Goal: Information Seeking & Learning: Check status

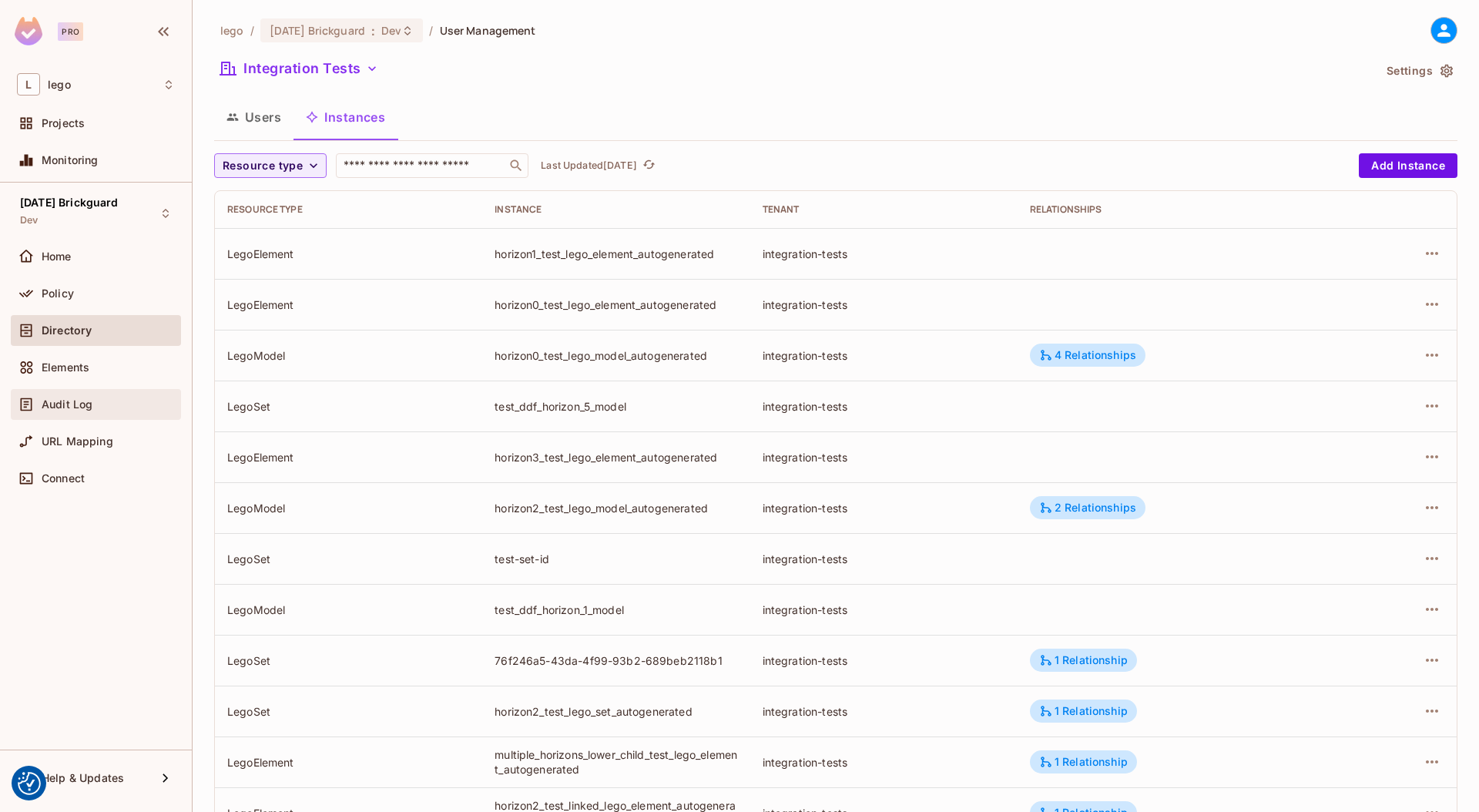
click at [72, 402] on span "Audit Log" at bounding box center [67, 405] width 51 height 12
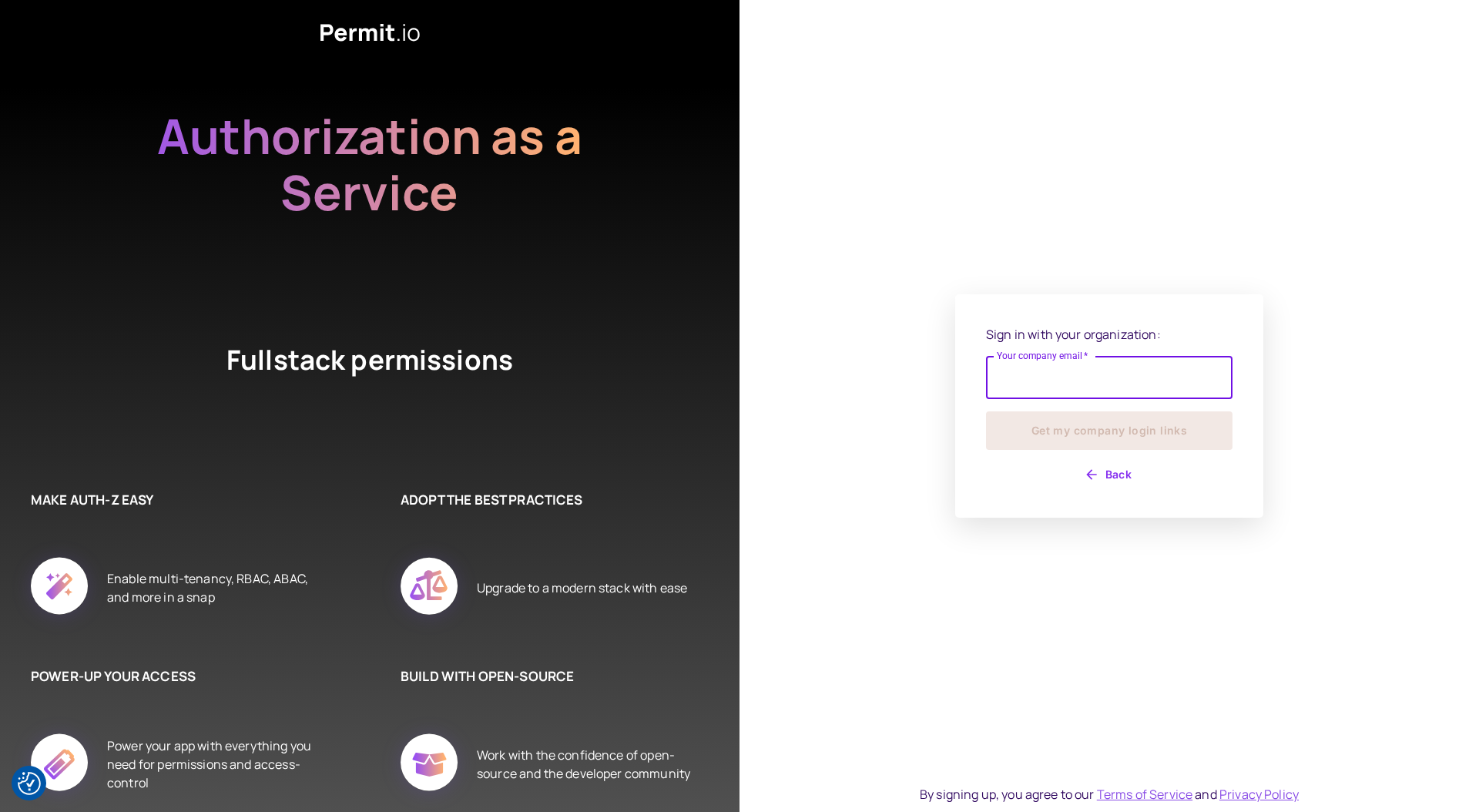
click at [1081, 389] on input "Your company email   *" at bounding box center [1109, 377] width 246 height 43
type input "**********"
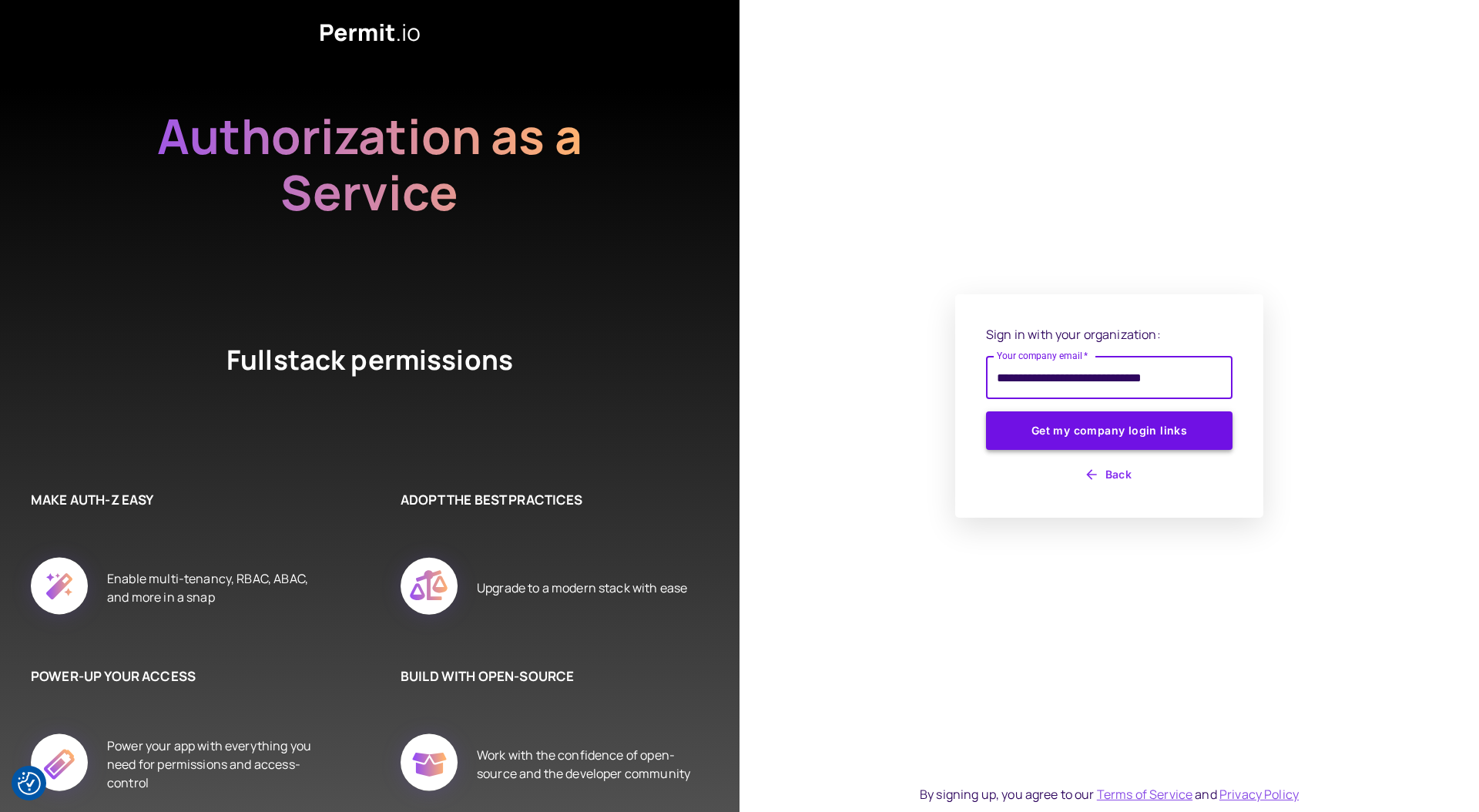
click at [1078, 422] on button "Get my company login links" at bounding box center [1109, 430] width 246 height 38
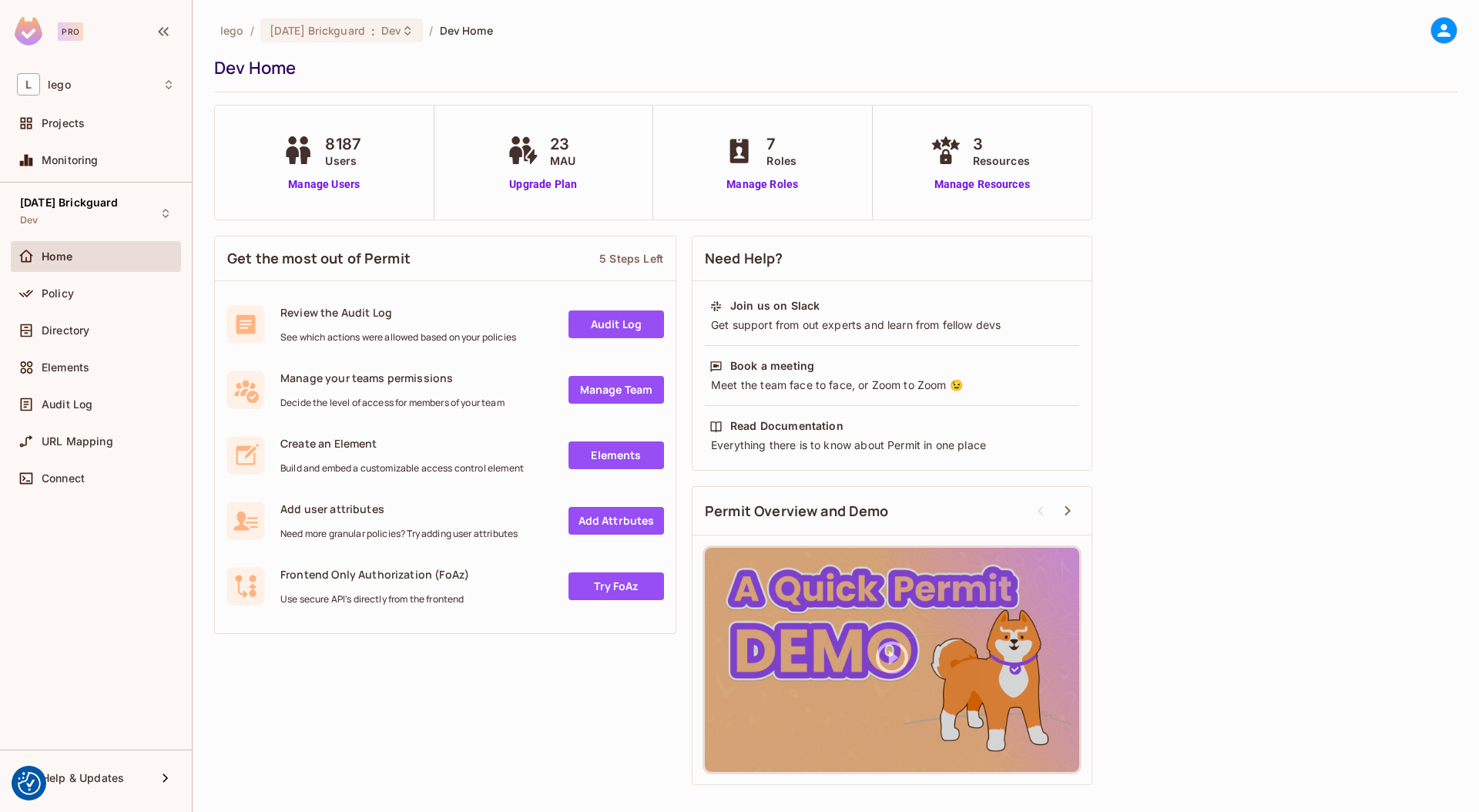
click at [363, 44] on div "lego / 08.01.11 Brickguard : Dev / Dev Home Dev Home" at bounding box center [836, 54] width 1243 height 76
click at [99, 398] on div "Audit Log" at bounding box center [109, 405] width 133 height 12
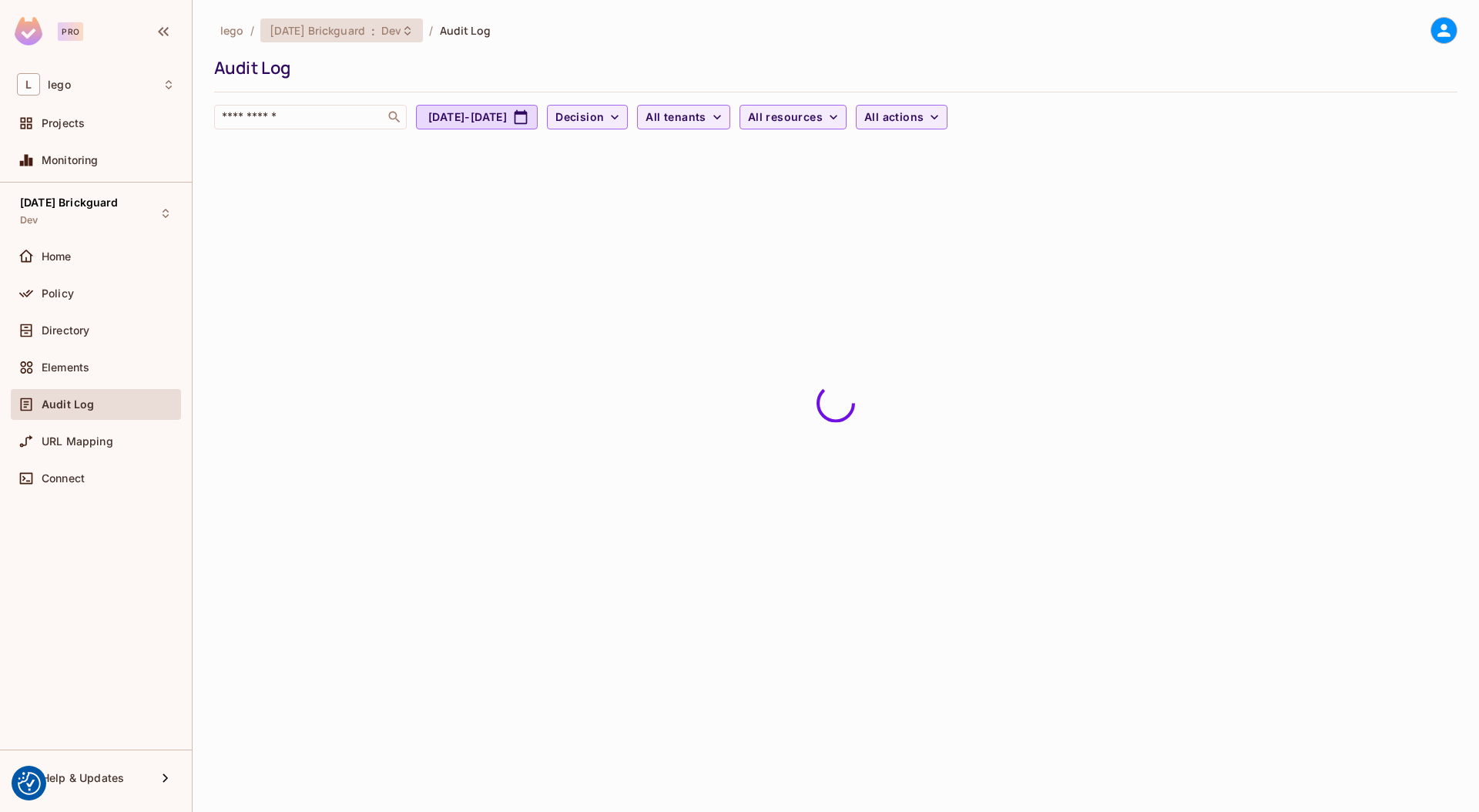
click at [324, 26] on span "[DATE] Brickguard" at bounding box center [317, 30] width 95 height 14
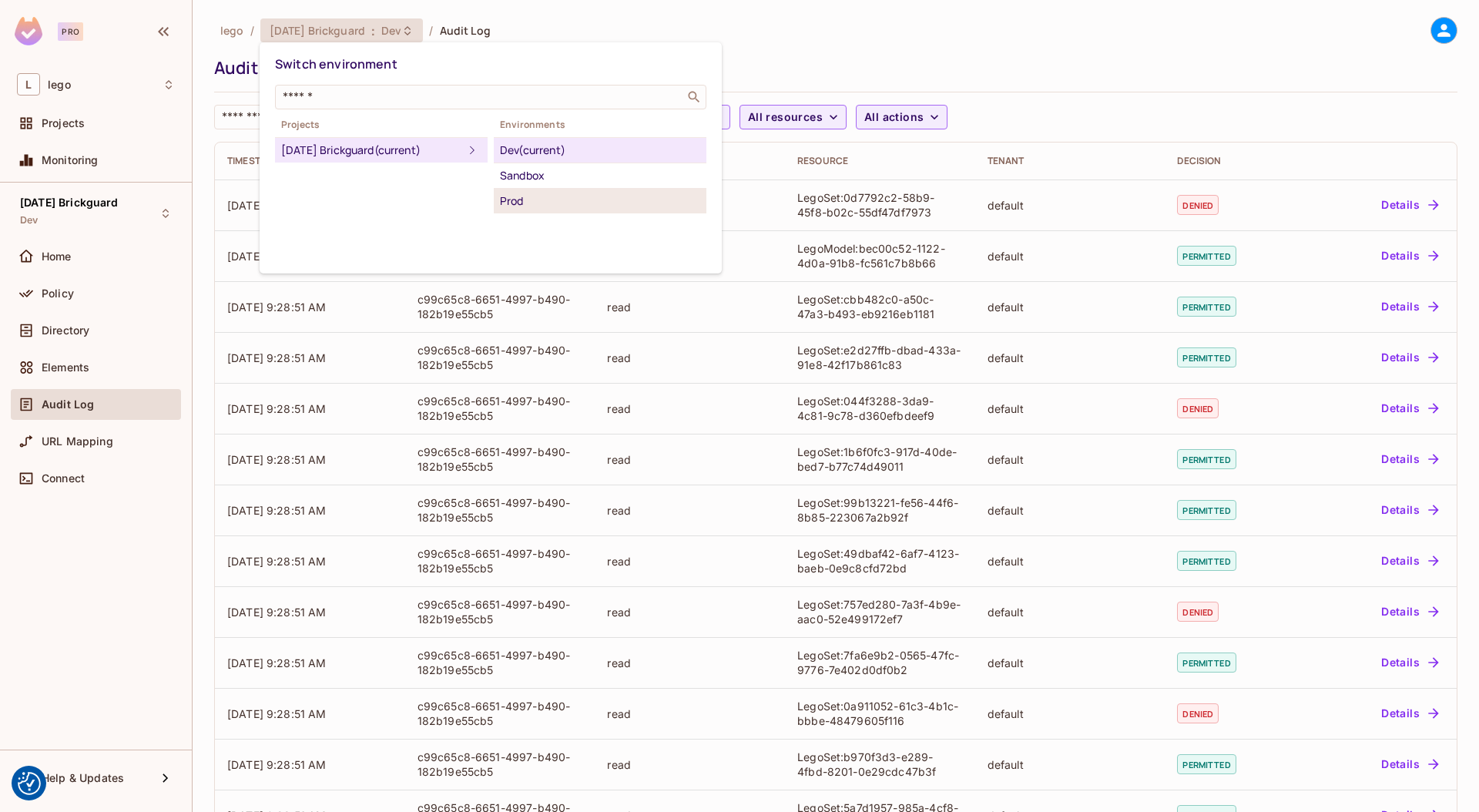
click at [529, 197] on div "Prod" at bounding box center [600, 201] width 200 height 19
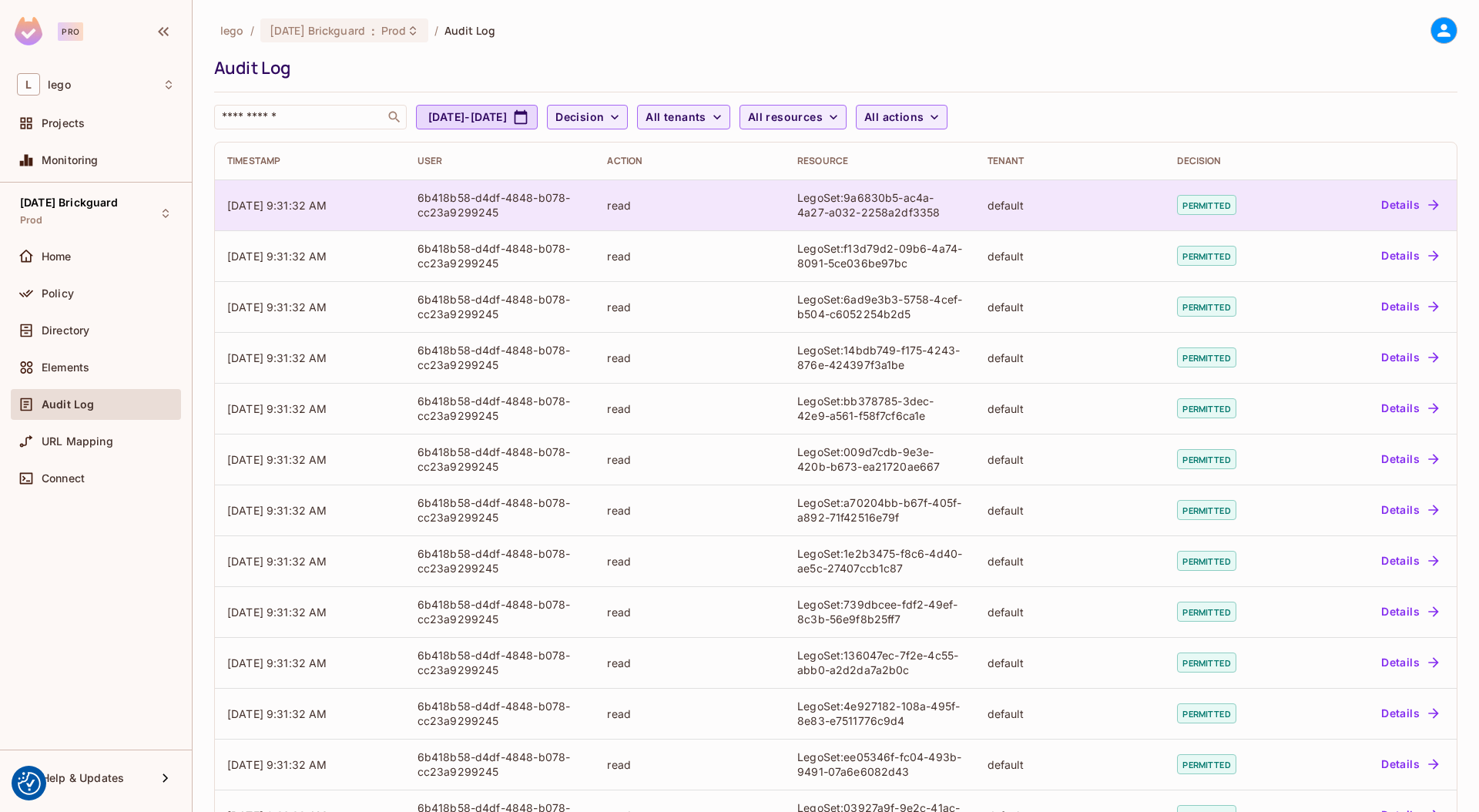
scroll to position [5, 0]
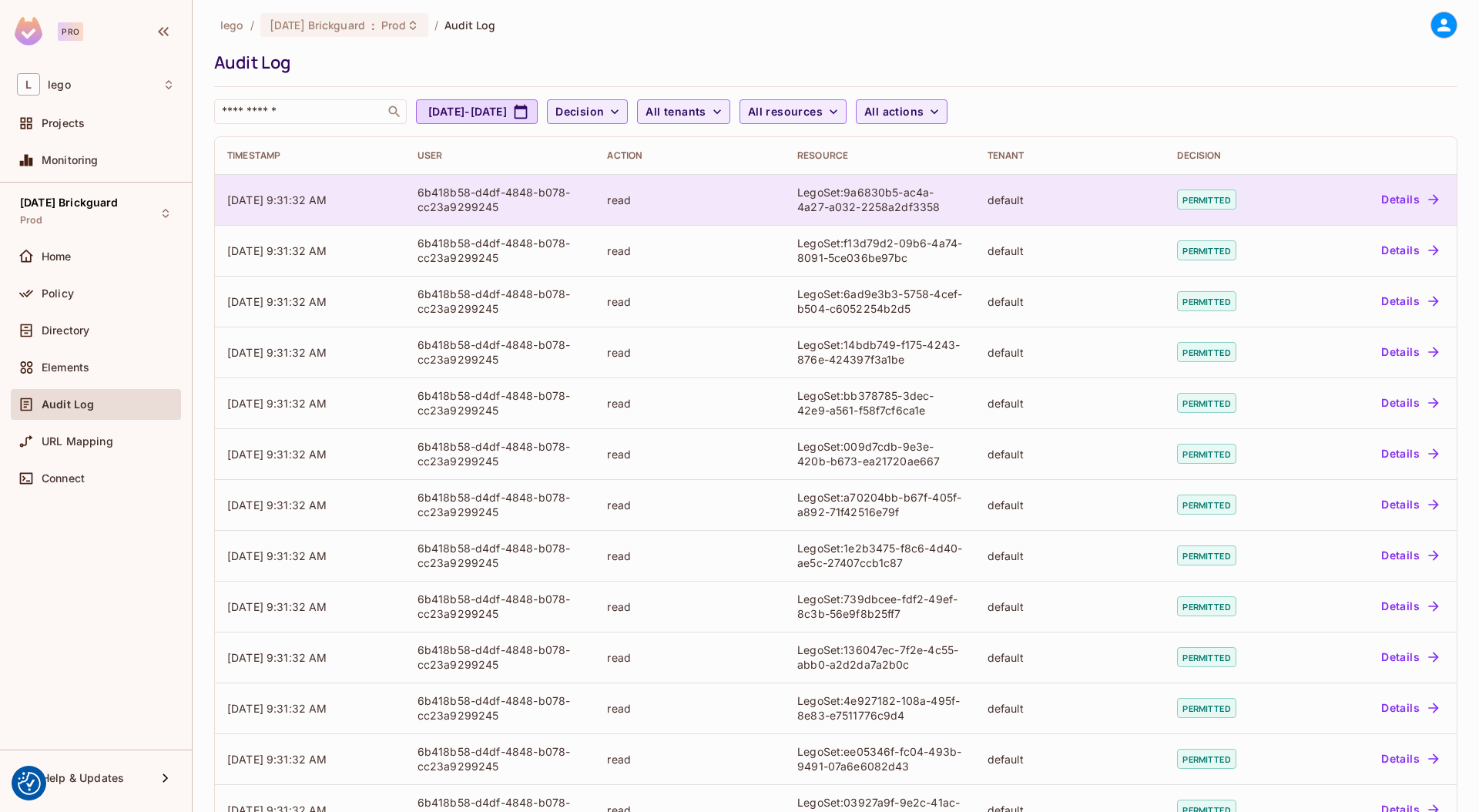
click at [1128, 203] on div "default" at bounding box center [1071, 199] width 166 height 14
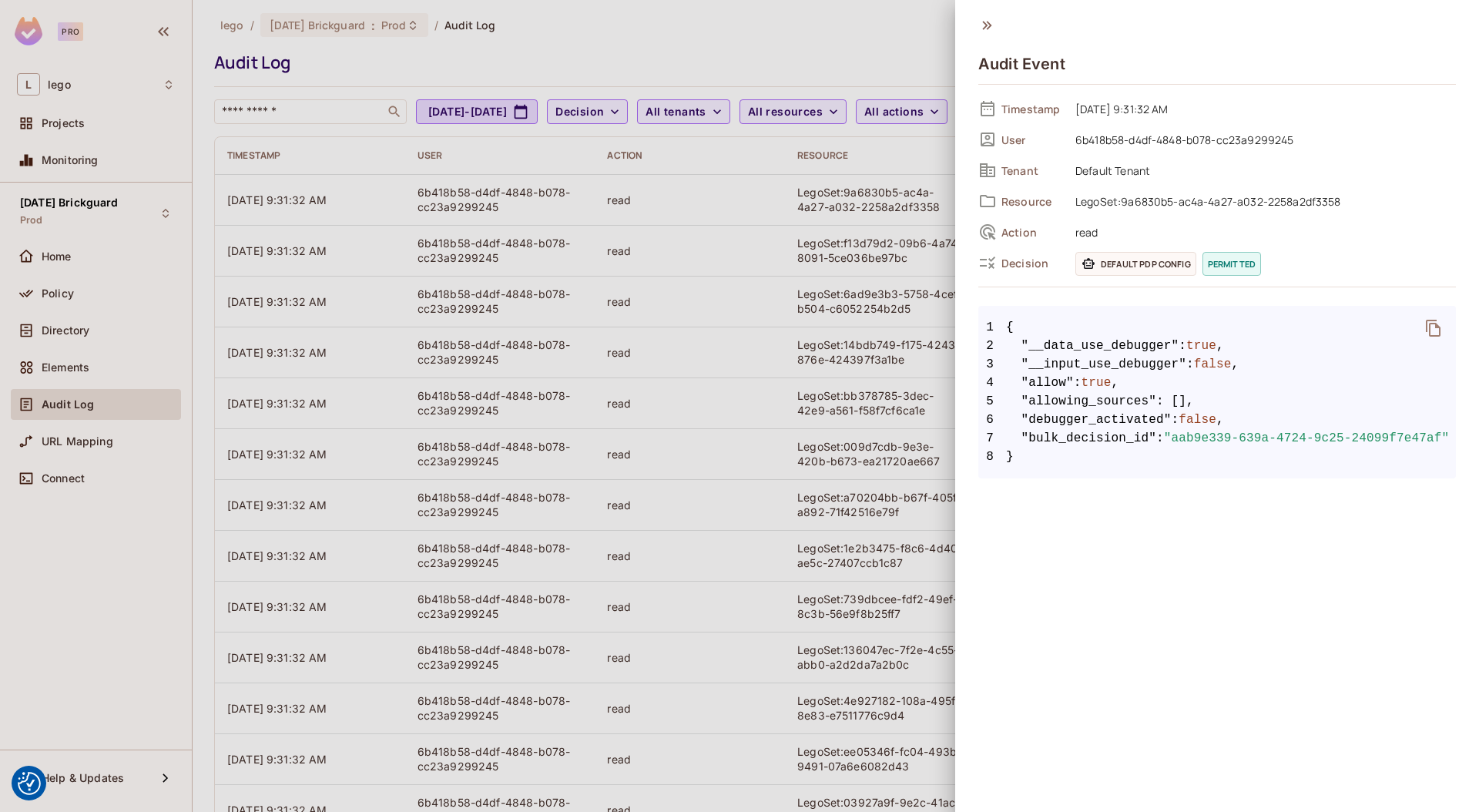
click at [888, 350] on div at bounding box center [740, 406] width 1479 height 812
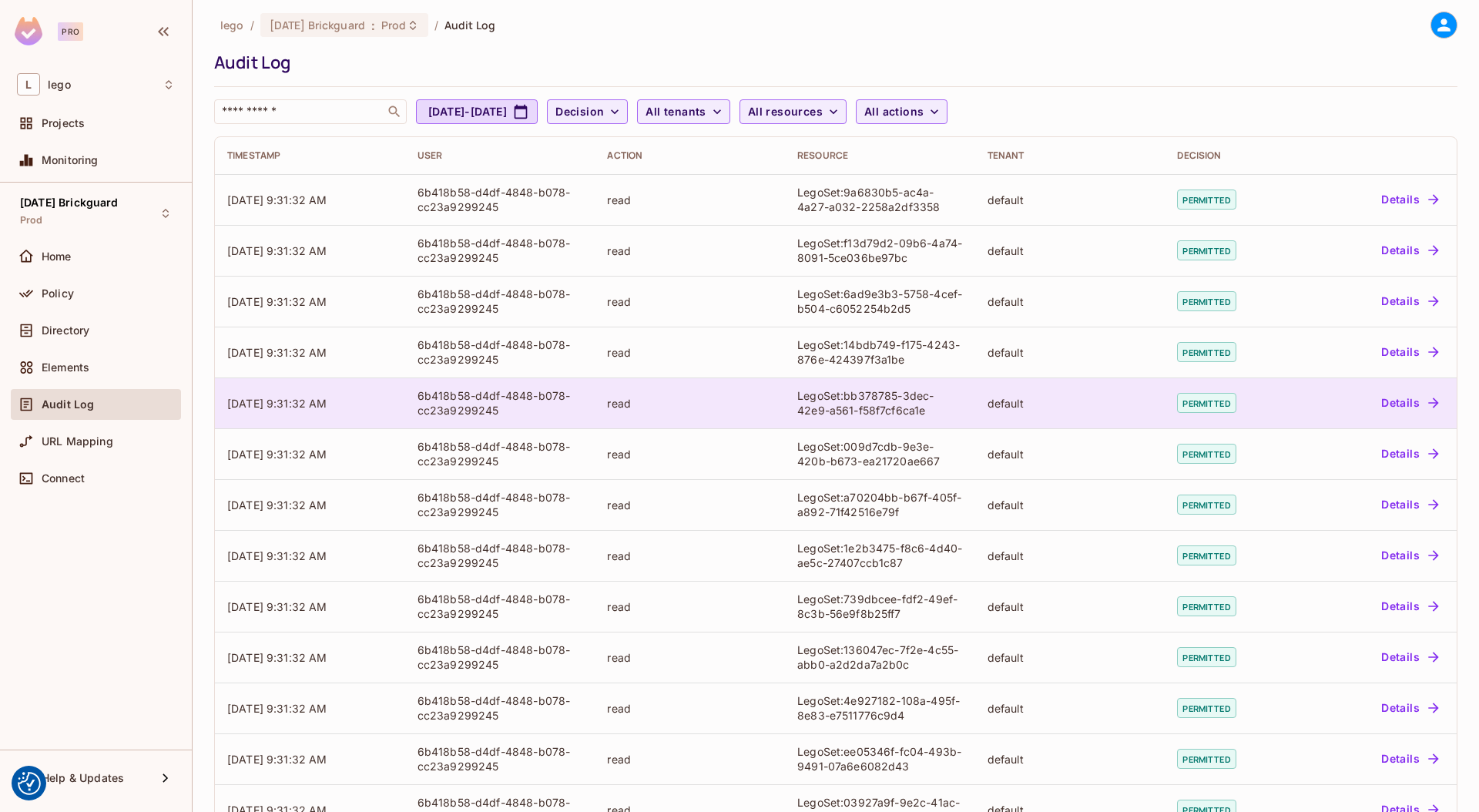
click at [921, 388] on div "LegoSet:bb378785-3dec-42e9-a561-f58f7cf6ca1e" at bounding box center [880, 402] width 166 height 29
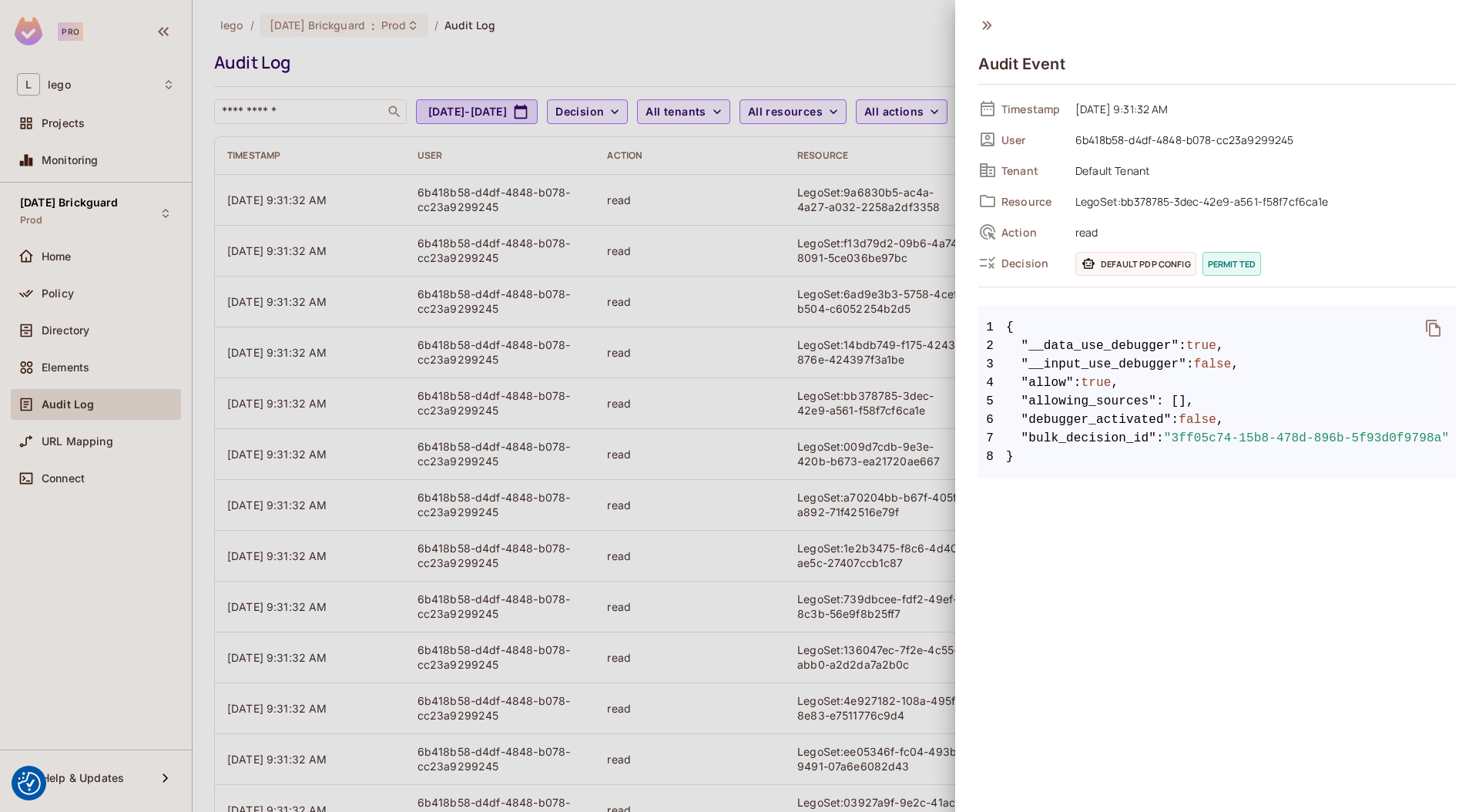
click at [884, 387] on div at bounding box center [740, 406] width 1479 height 812
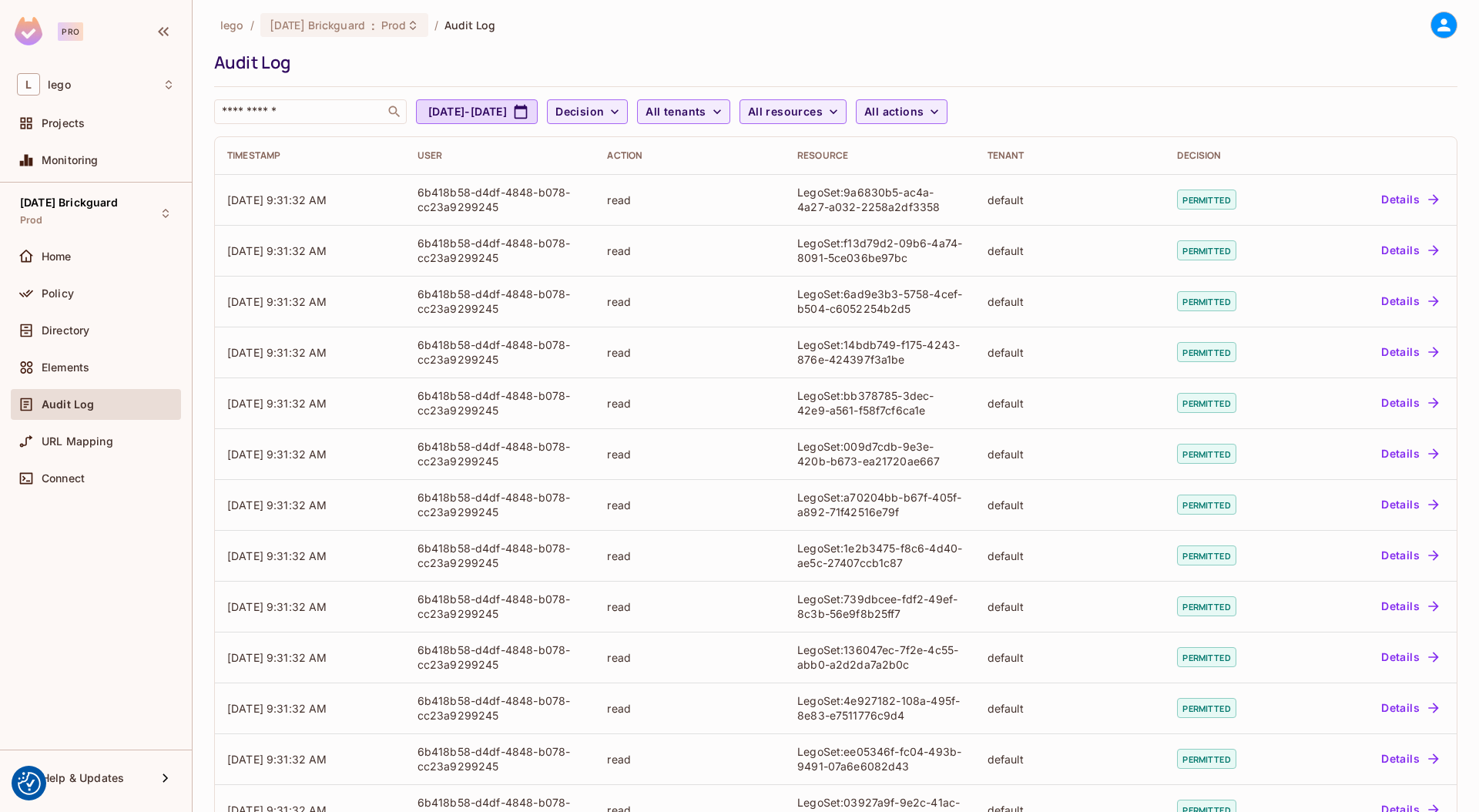
scroll to position [204, 0]
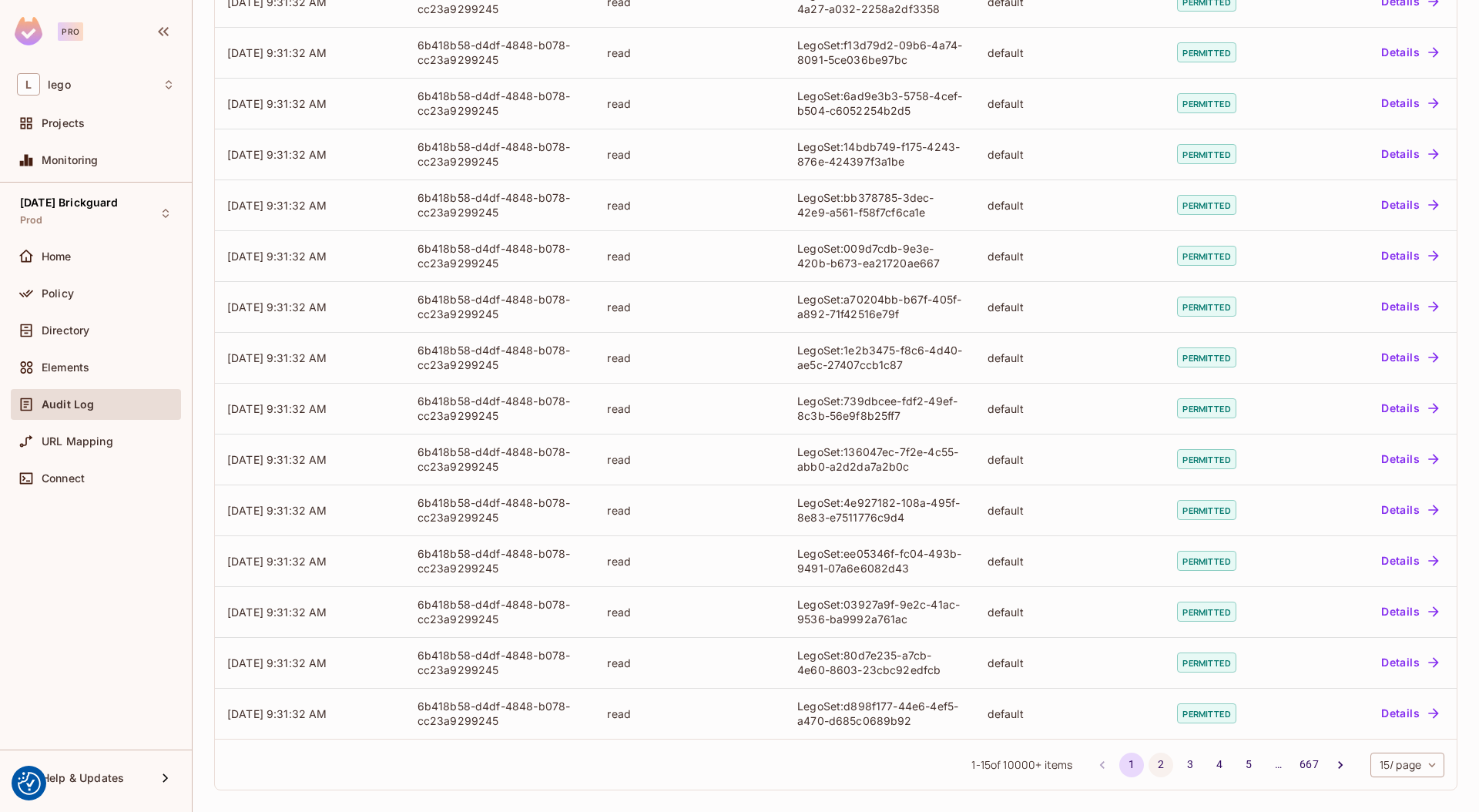
click at [1149, 761] on button "2" at bounding box center [1161, 765] width 25 height 25
click at [1178, 766] on button "3" at bounding box center [1191, 765] width 25 height 25
click at [1208, 771] on button "4" at bounding box center [1220, 765] width 25 height 25
click at [1237, 768] on button "5" at bounding box center [1249, 765] width 25 height 25
click at [1238, 763] on button "6" at bounding box center [1249, 765] width 25 height 25
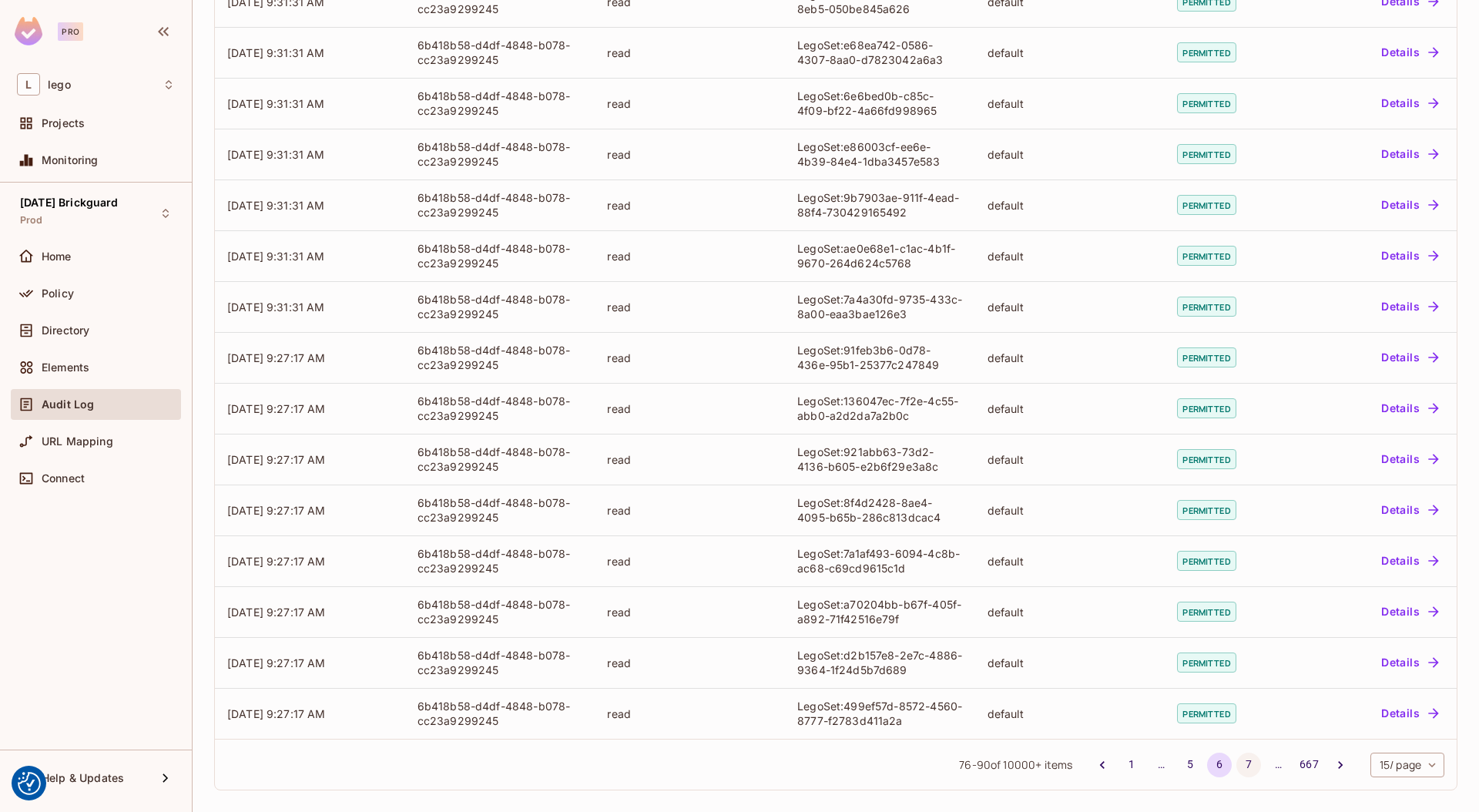
click at [1240, 762] on button "7" at bounding box center [1249, 765] width 25 height 25
click at [1237, 761] on button "8" at bounding box center [1249, 765] width 25 height 25
click at [1237, 766] on button "9" at bounding box center [1249, 765] width 25 height 25
click at [1239, 761] on button "10" at bounding box center [1249, 765] width 25 height 25
click at [1237, 765] on button "11" at bounding box center [1249, 765] width 25 height 25
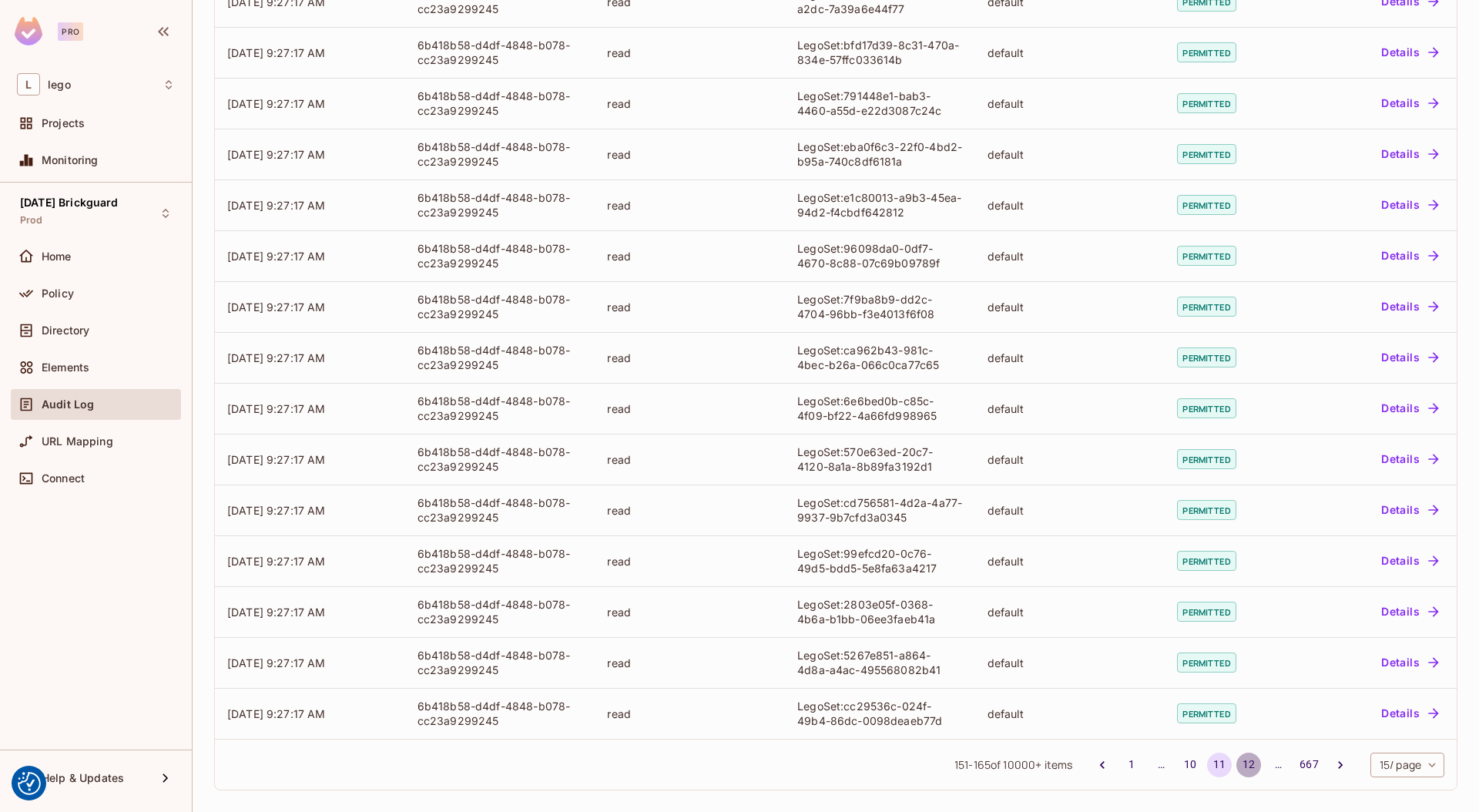
click at [1237, 764] on button "12" at bounding box center [1249, 765] width 25 height 25
click at [1237, 766] on button "13" at bounding box center [1249, 765] width 25 height 25
click at [1242, 762] on button "14" at bounding box center [1249, 765] width 25 height 25
click at [1237, 760] on button "15" at bounding box center [1249, 765] width 25 height 25
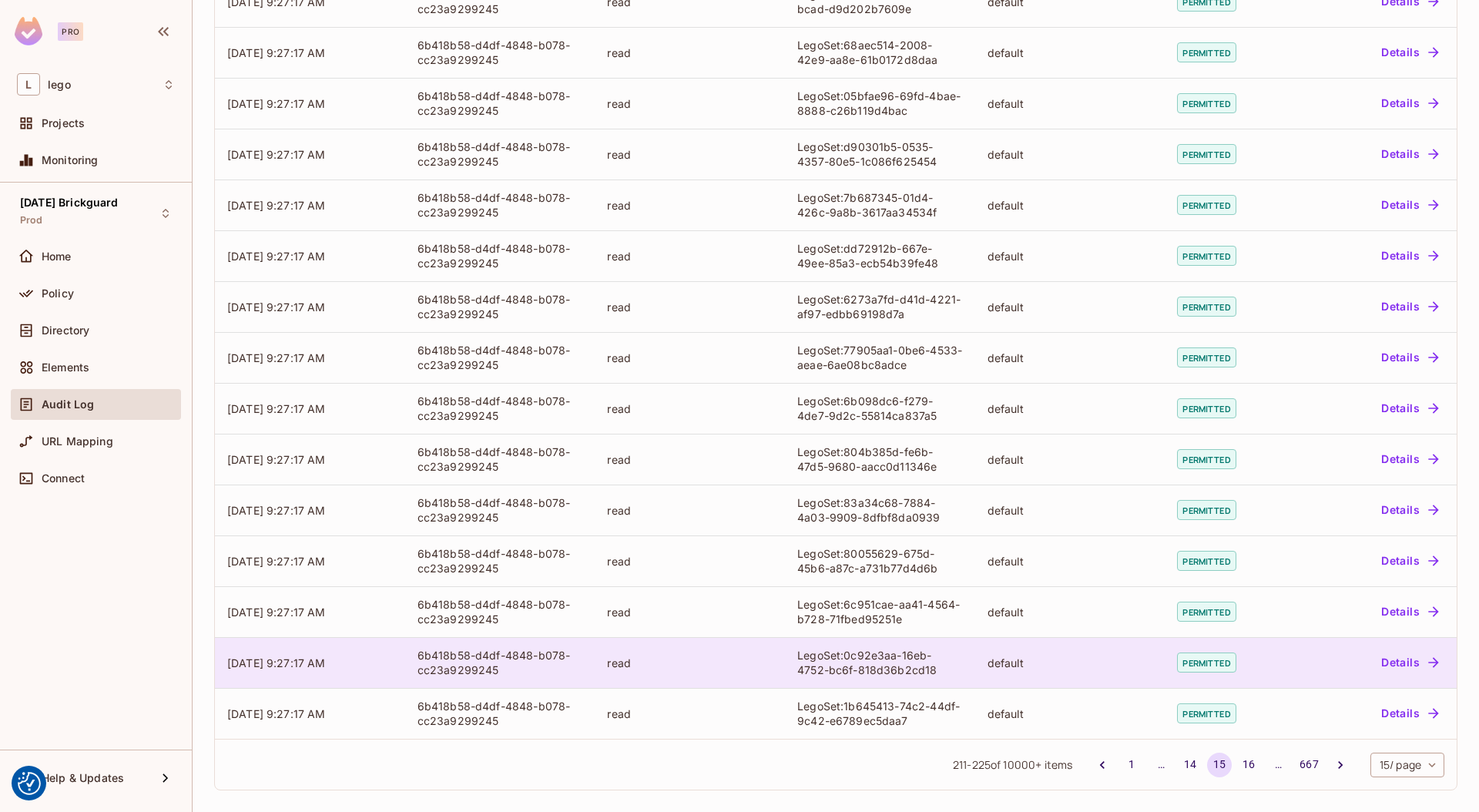
scroll to position [0, 0]
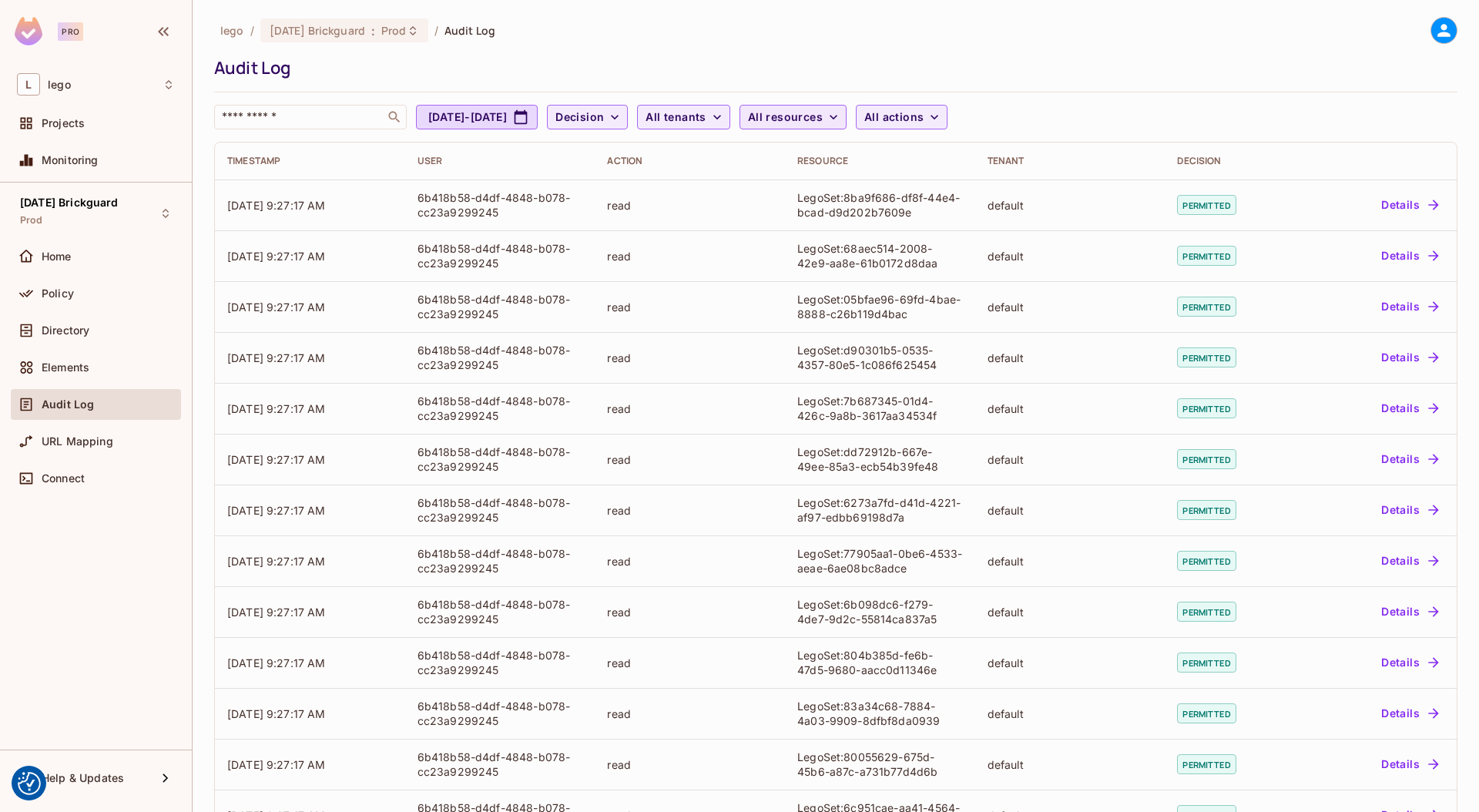
click at [823, 114] on span "All resources" at bounding box center [786, 117] width 75 height 20
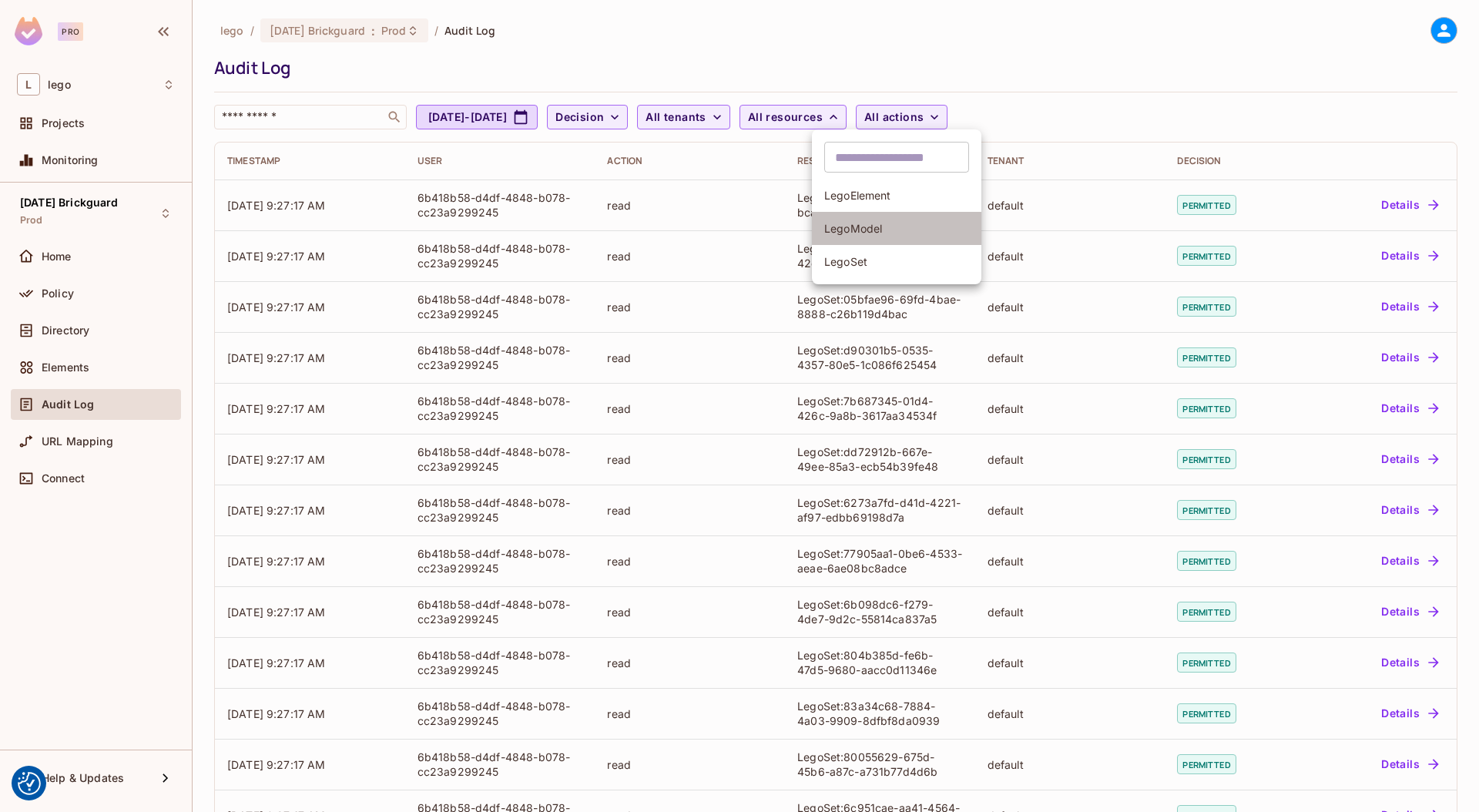
click at [861, 228] on span "LegoModel" at bounding box center [896, 228] width 145 height 14
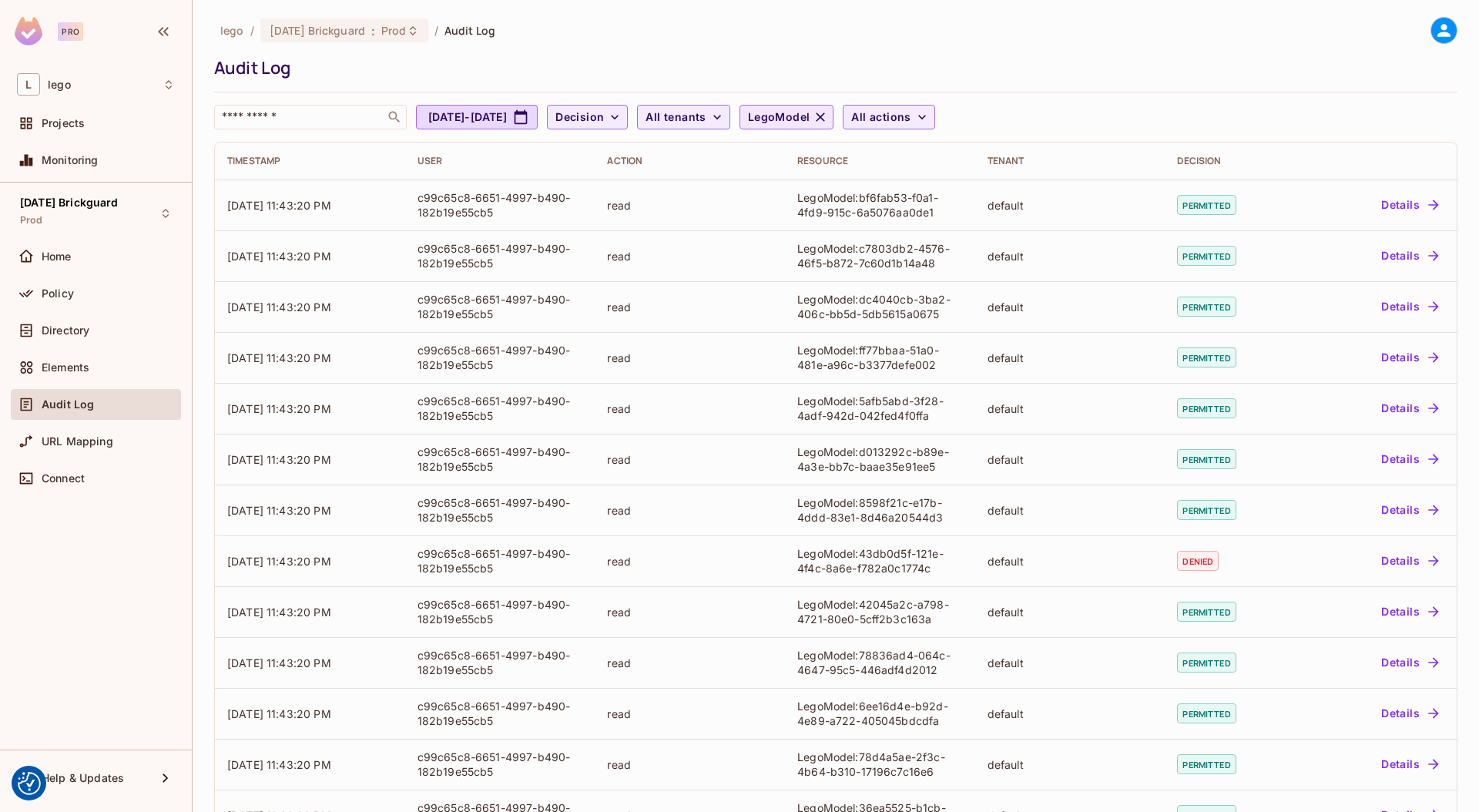
click at [828, 117] on icon "button" at bounding box center [820, 117] width 15 height 15
click at [823, 113] on span "All resources" at bounding box center [786, 117] width 75 height 20
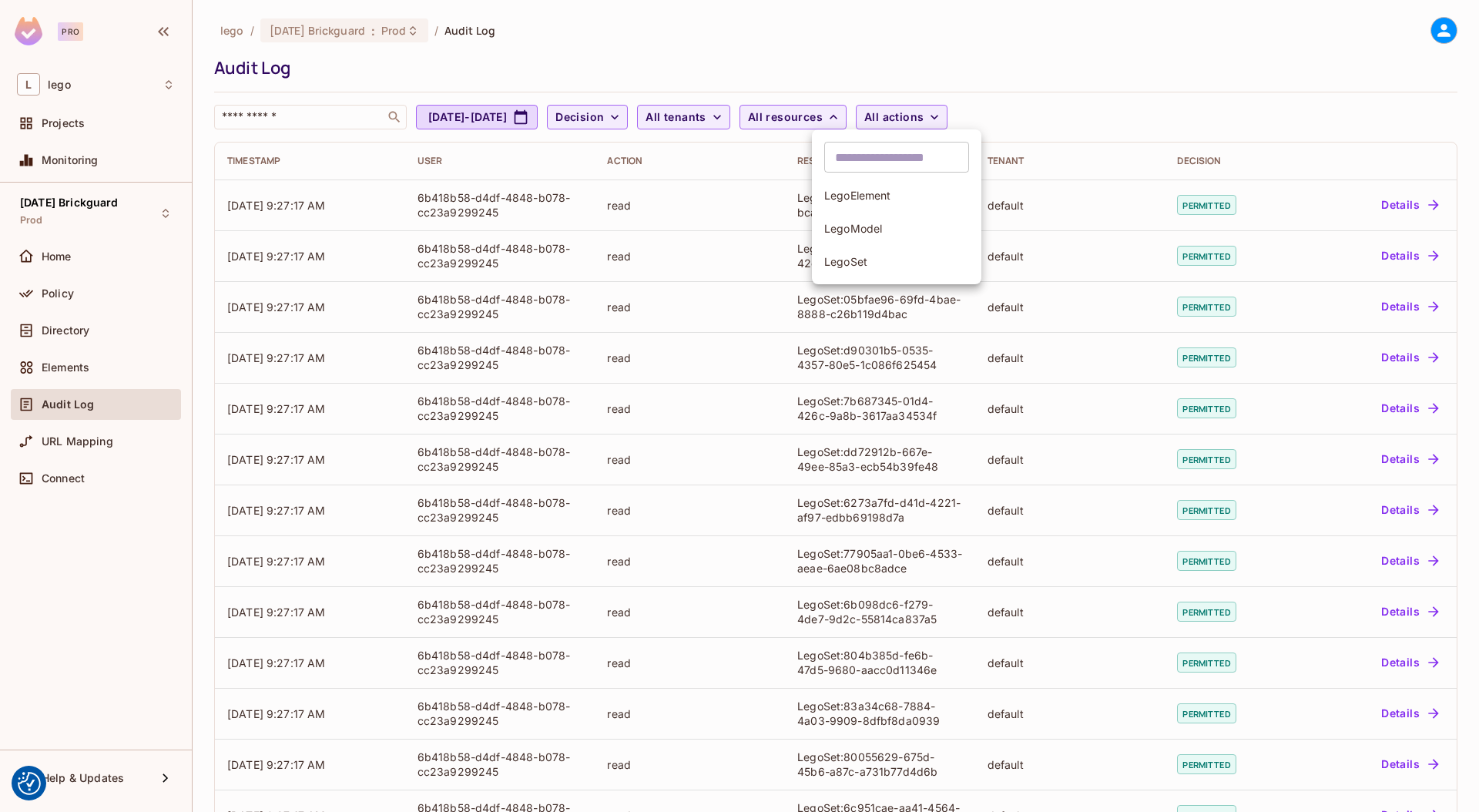
click at [861, 212] on li "LegoModel" at bounding box center [897, 228] width 169 height 33
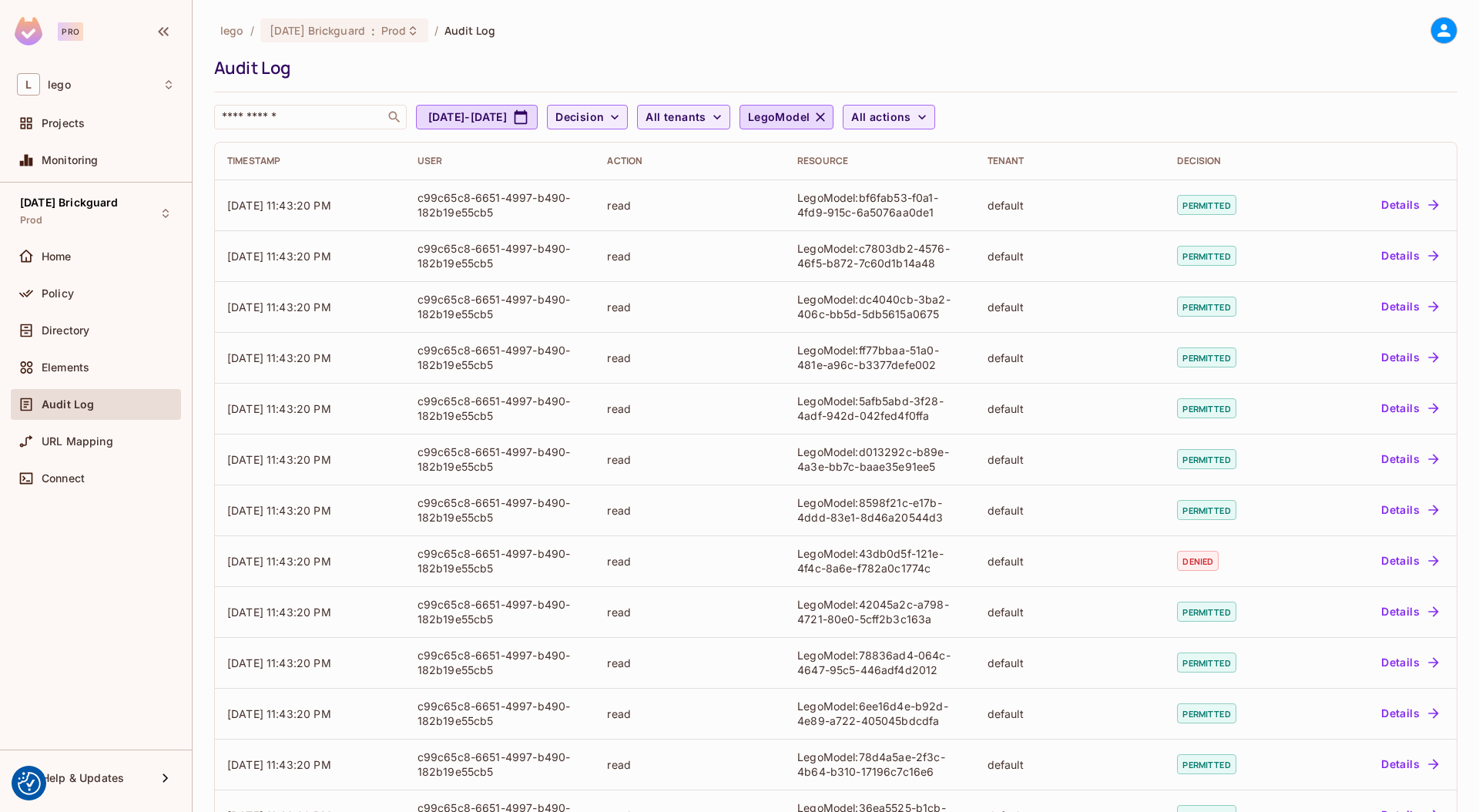
click at [828, 117] on icon "button" at bounding box center [820, 117] width 15 height 15
click at [841, 112] on icon "button" at bounding box center [833, 117] width 15 height 15
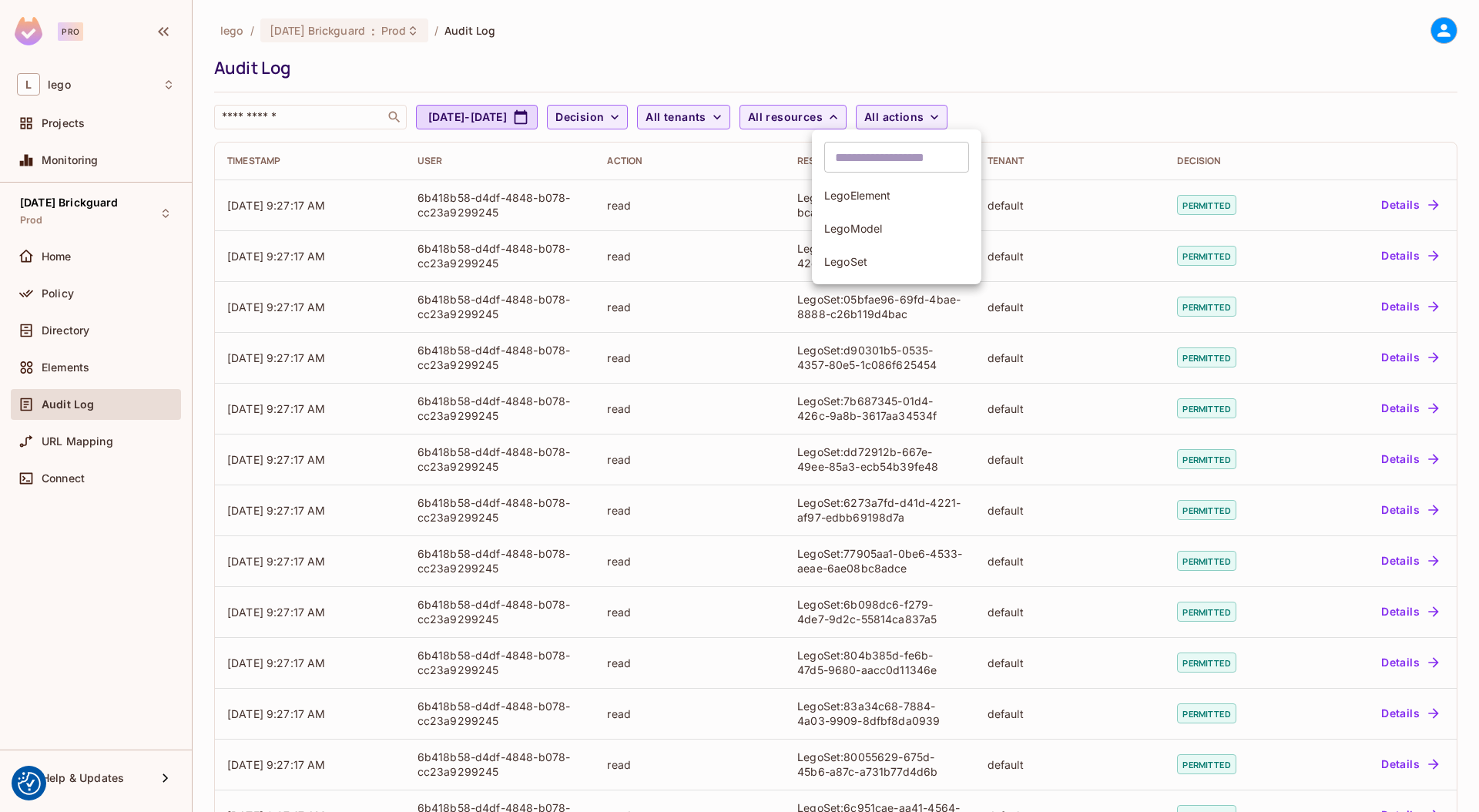
click at [869, 200] on span "LegoElement" at bounding box center [896, 195] width 145 height 14
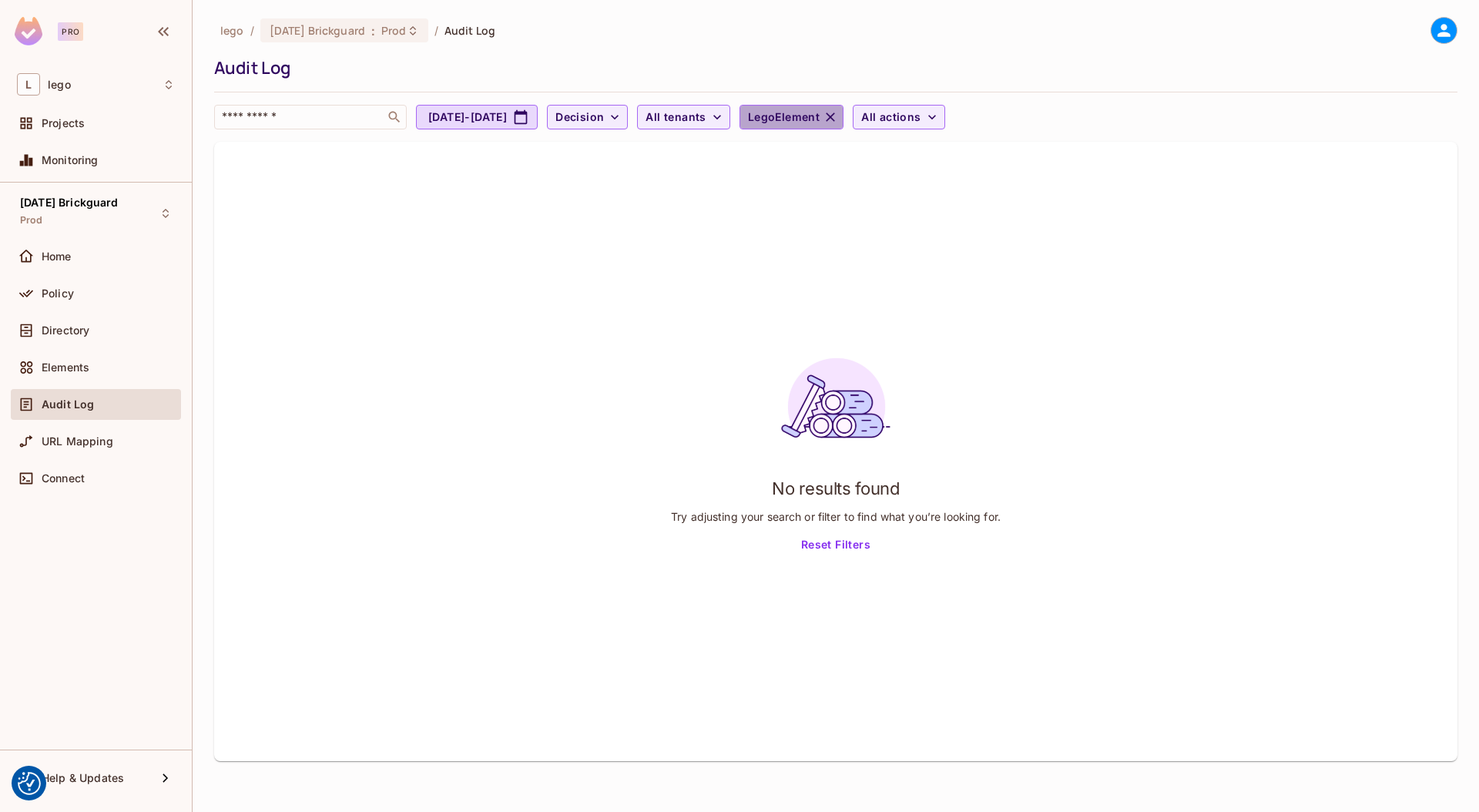
click at [844, 125] on button "LegoElement" at bounding box center [791, 117] width 104 height 25
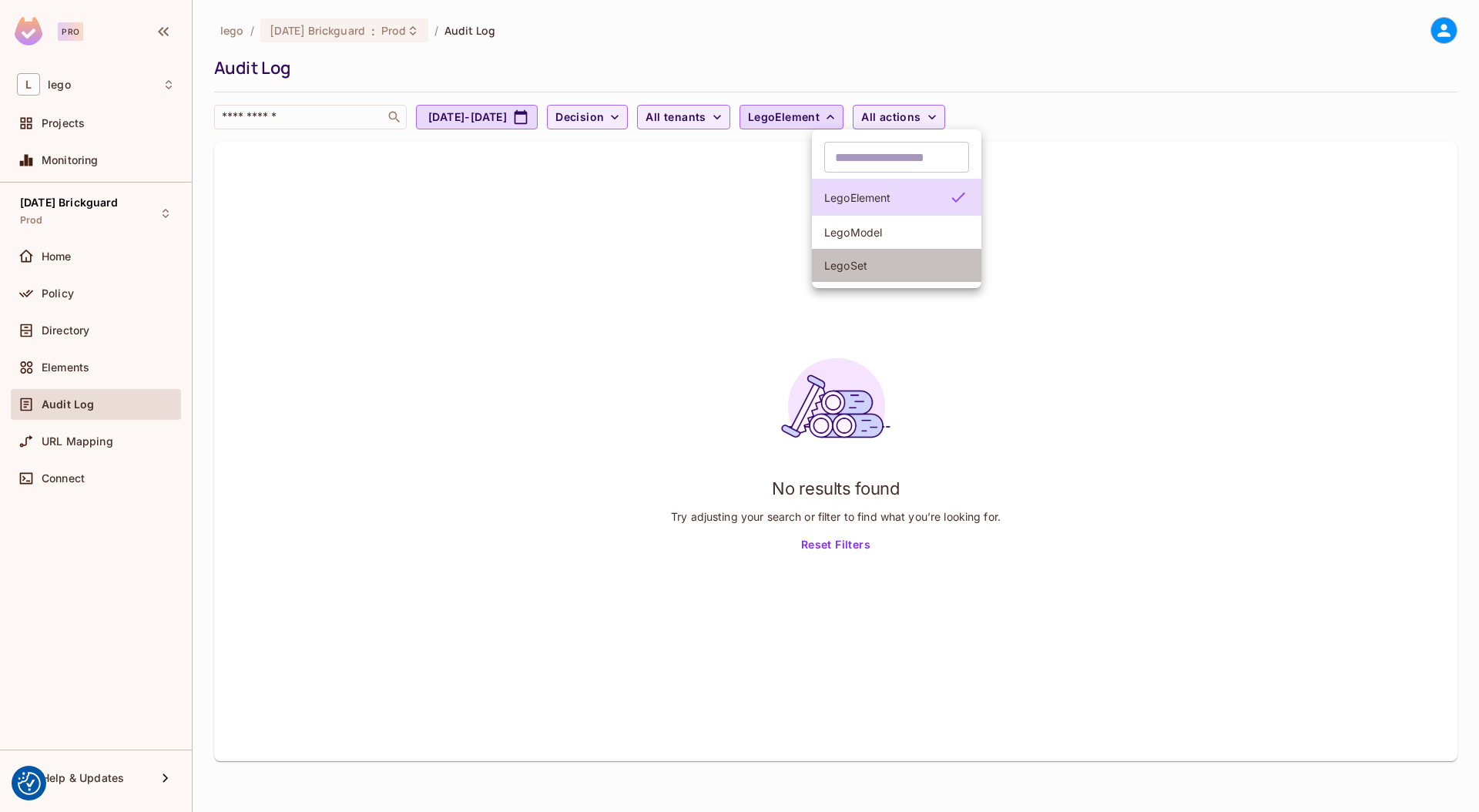
click at [858, 262] on span "LegoSet" at bounding box center [896, 265] width 145 height 14
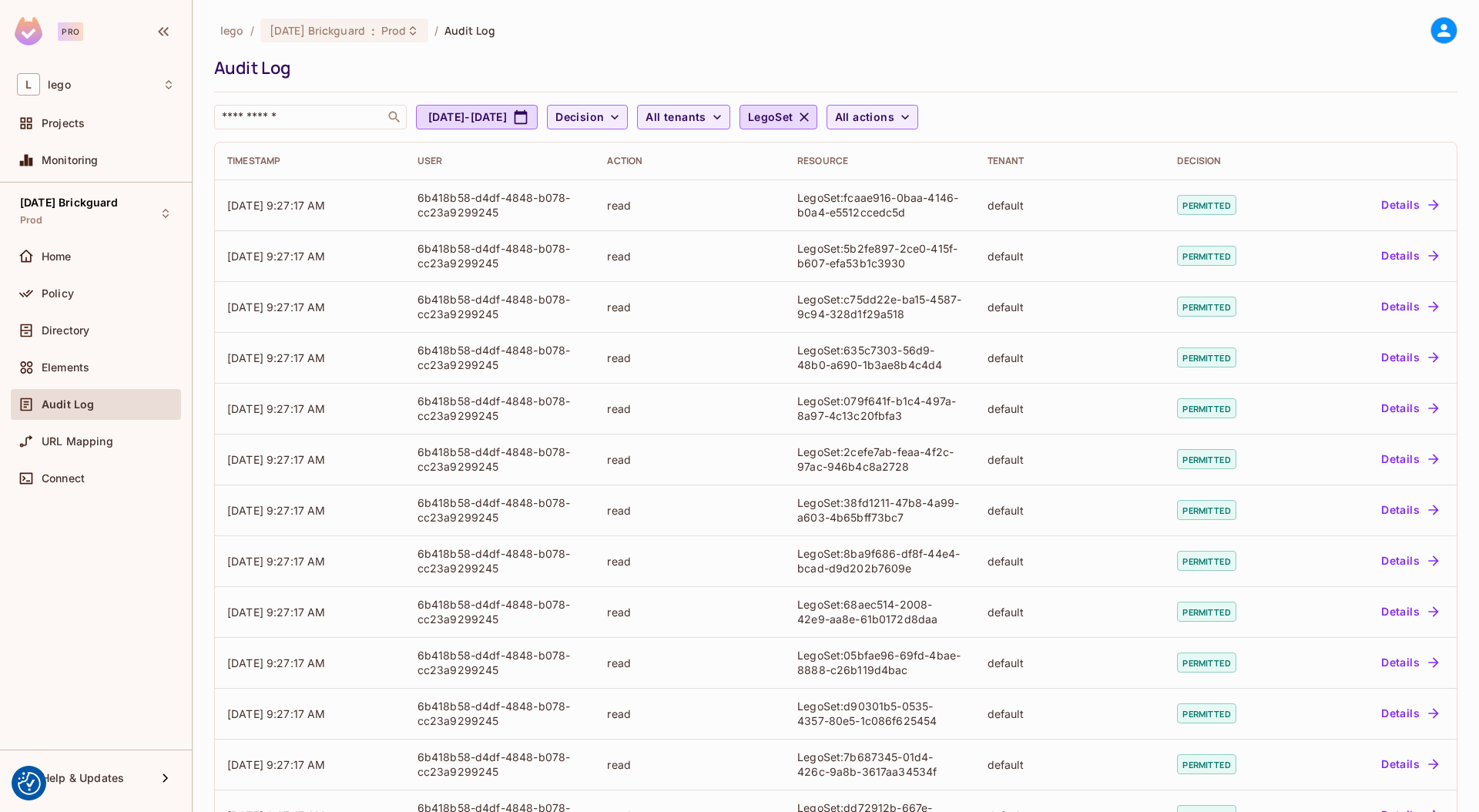
click at [1253, 49] on div "lego / 08.01.11 Brickguard : Prod / Audit Log Audit Log ​ Aug 18, 2025 - Sep 18…" at bounding box center [836, 73] width 1243 height 112
click at [869, 101] on div "lego / 08.01.11 Brickguard : Prod / Audit Log Audit Log ​ Aug 18, 2025 - Sep 18…" at bounding box center [836, 73] width 1243 height 112
click at [812, 109] on icon "button" at bounding box center [804, 117] width 15 height 15
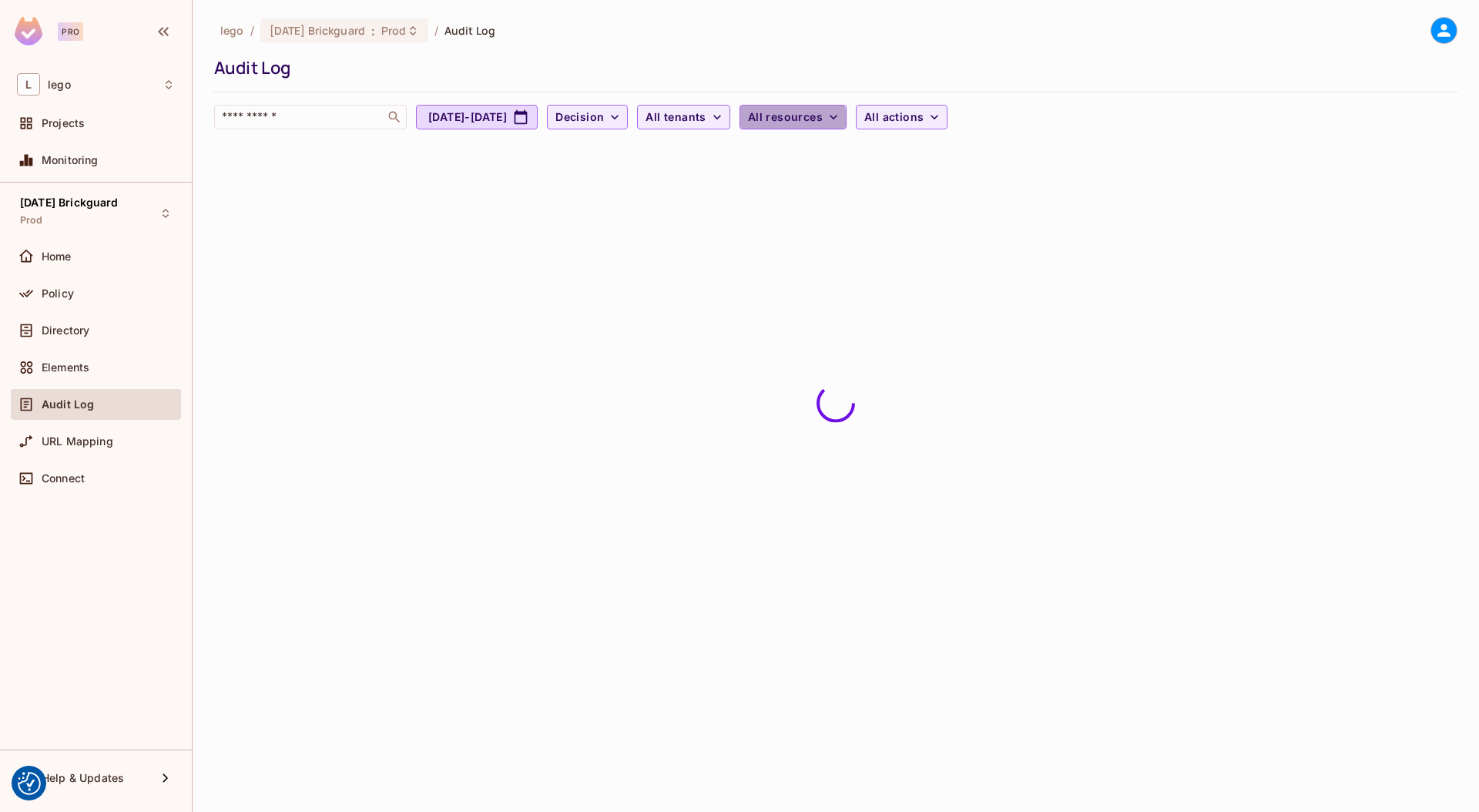
click at [823, 121] on span "All resources" at bounding box center [786, 117] width 75 height 20
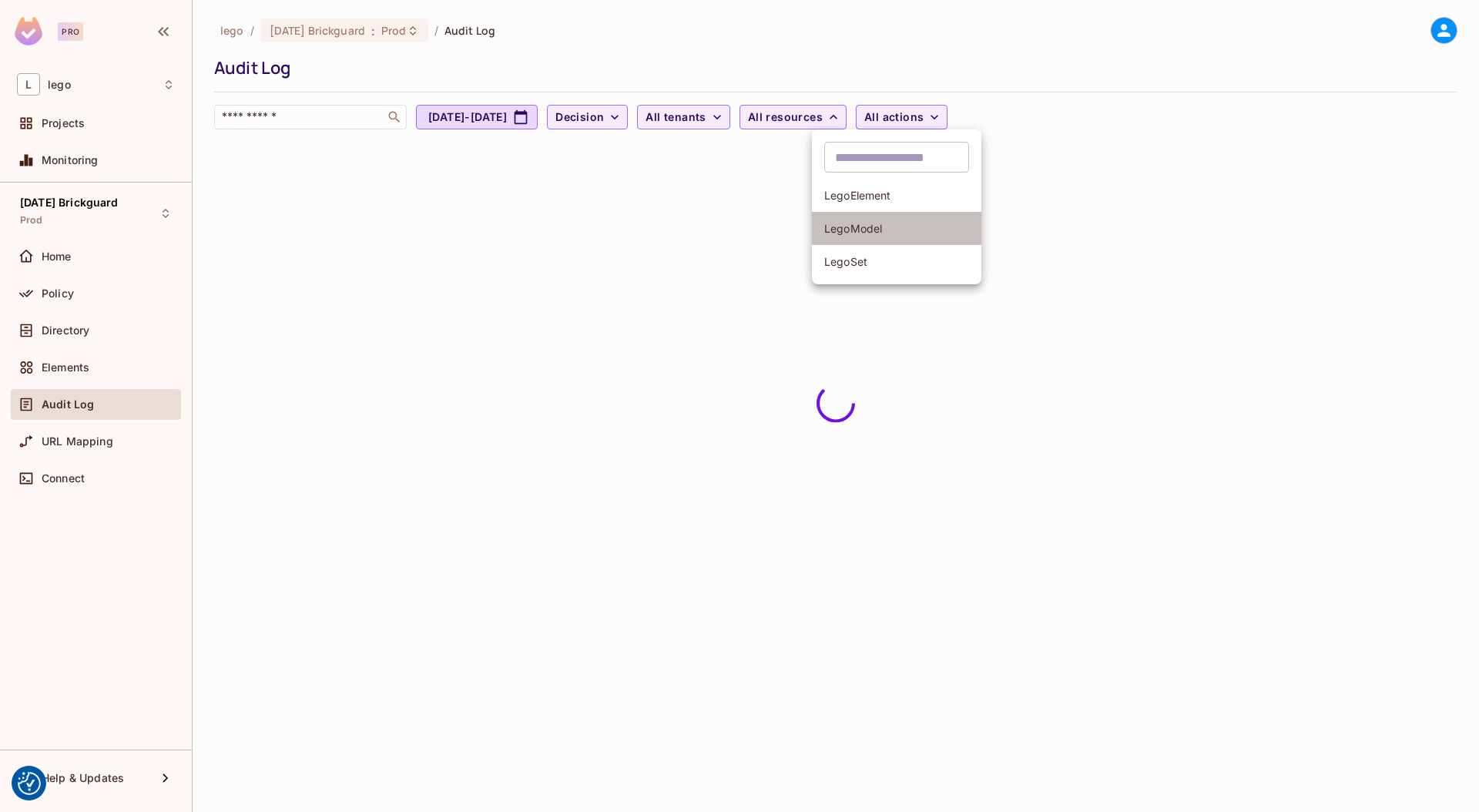
click at [870, 234] on span "LegoModel" at bounding box center [896, 228] width 145 height 14
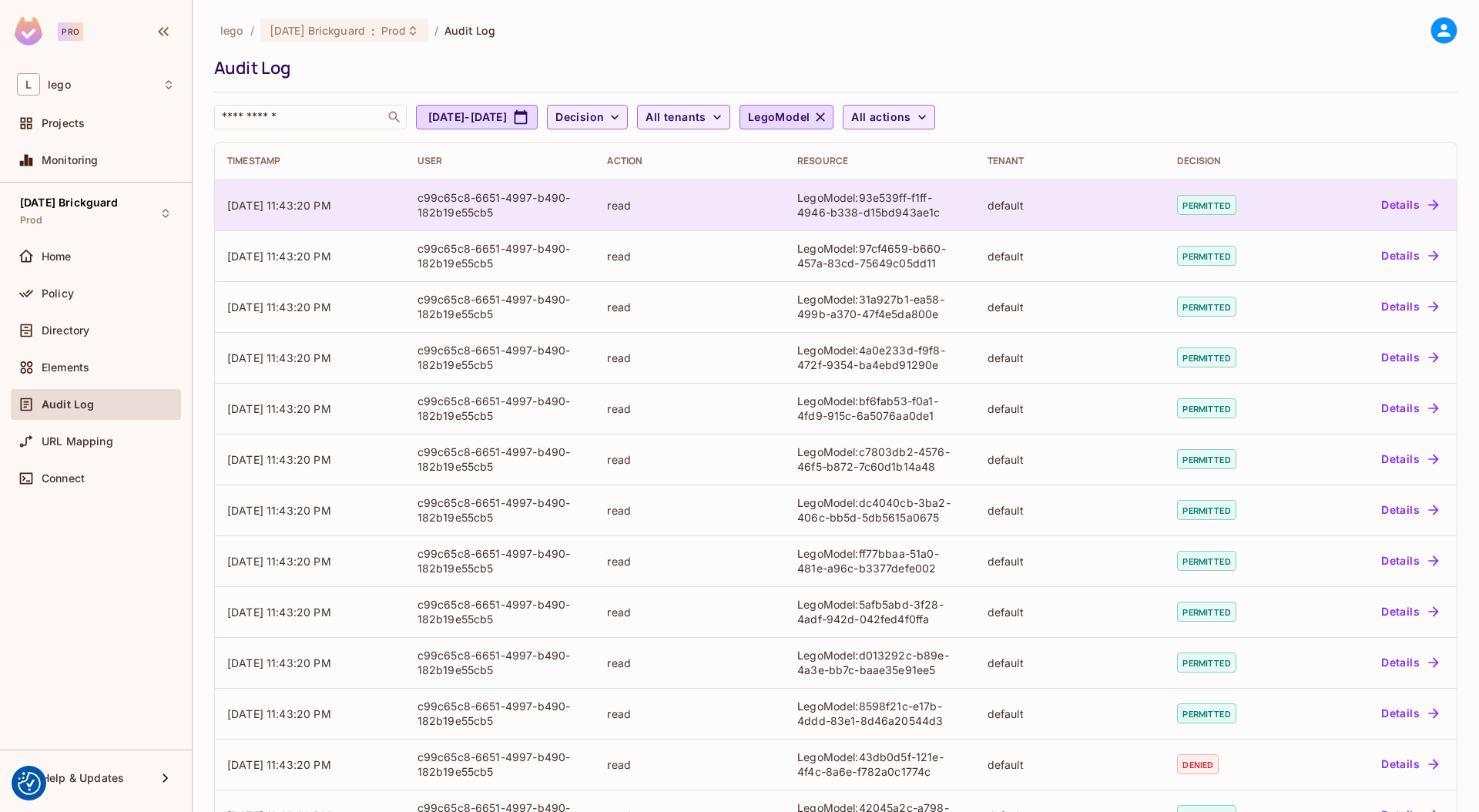
click at [469, 204] on div "c99c65c8-6651-4997-b490-182b19e55cb5" at bounding box center [500, 205] width 166 height 29
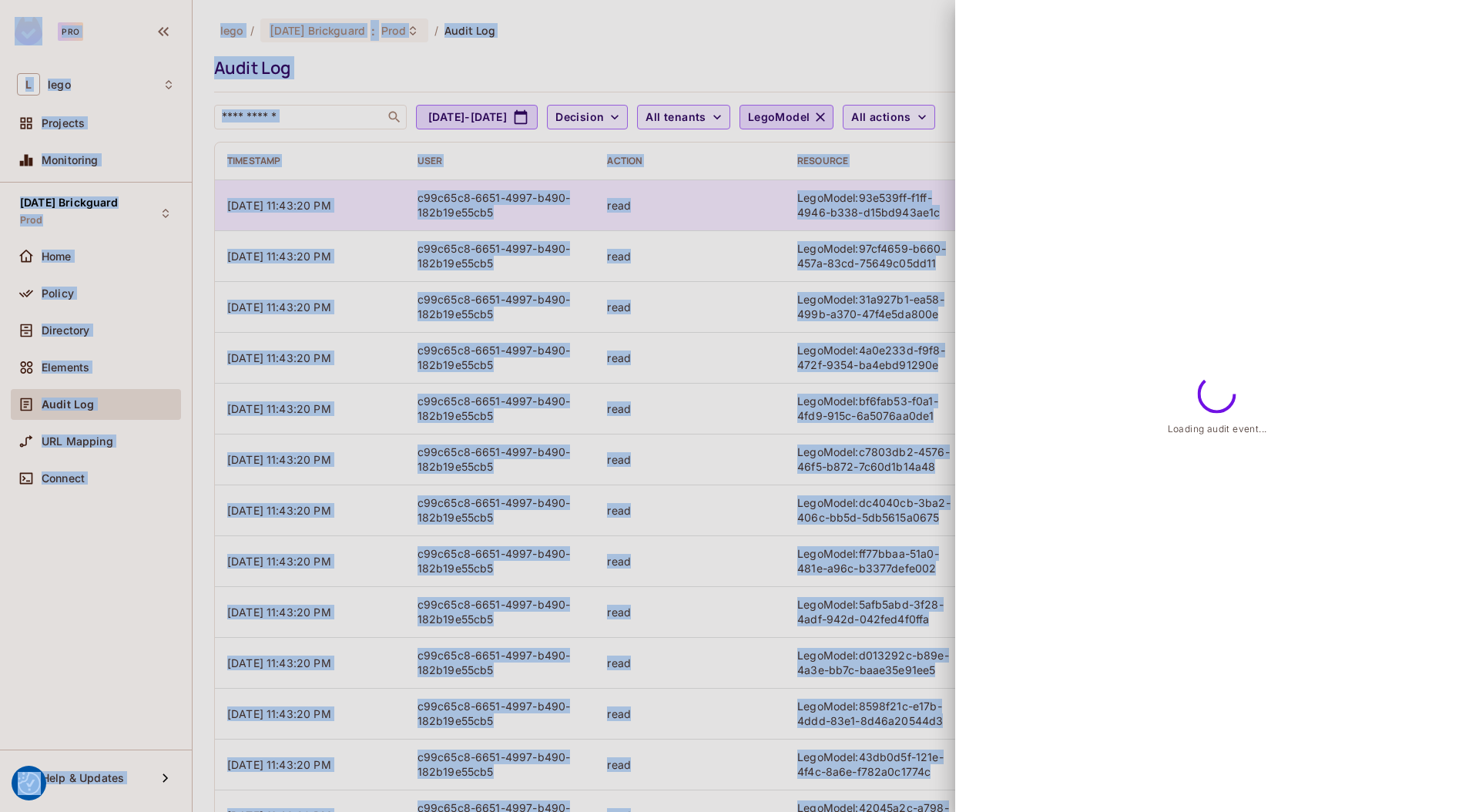
click at [469, 204] on div at bounding box center [740, 406] width 1479 height 812
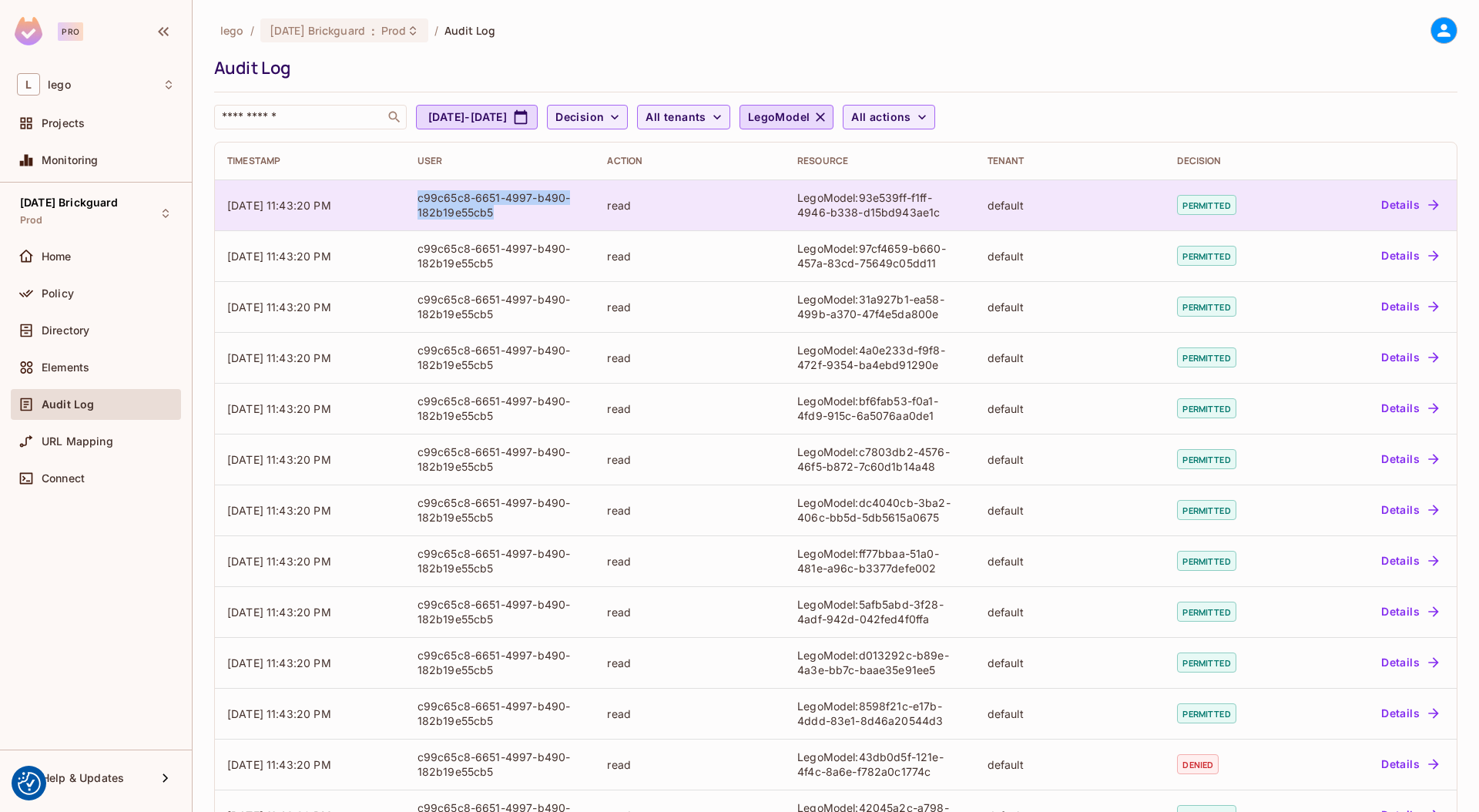
drag, startPoint x: 516, startPoint y: 218, endPoint x: 414, endPoint y: 201, distance: 103.4
click at [414, 201] on td "c99c65c8-6651-4997-b490-182b19e55cb5" at bounding box center [500, 205] width 190 height 51
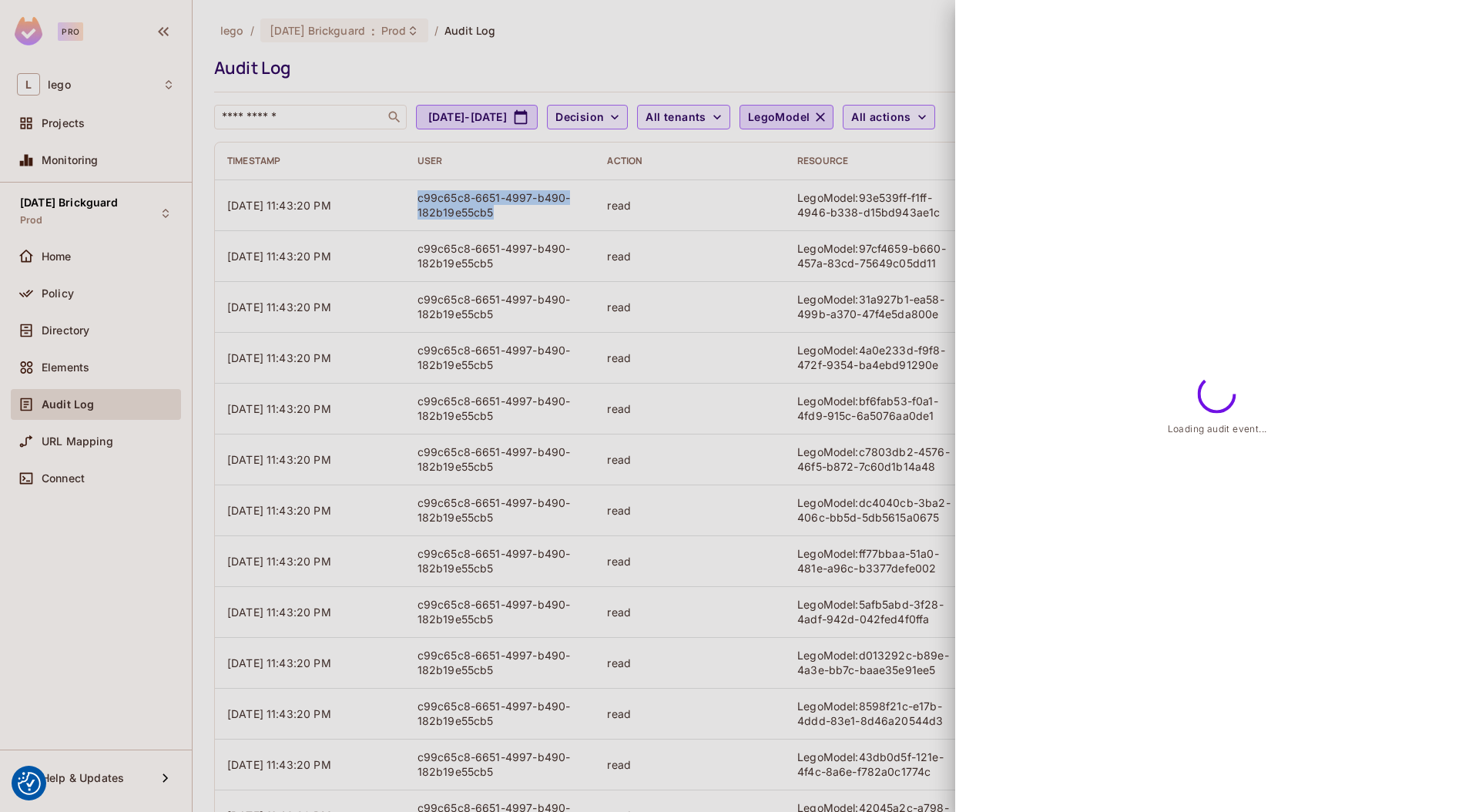
copy div "c99c65c8-6651-4997-b490-182b19e55cb5"
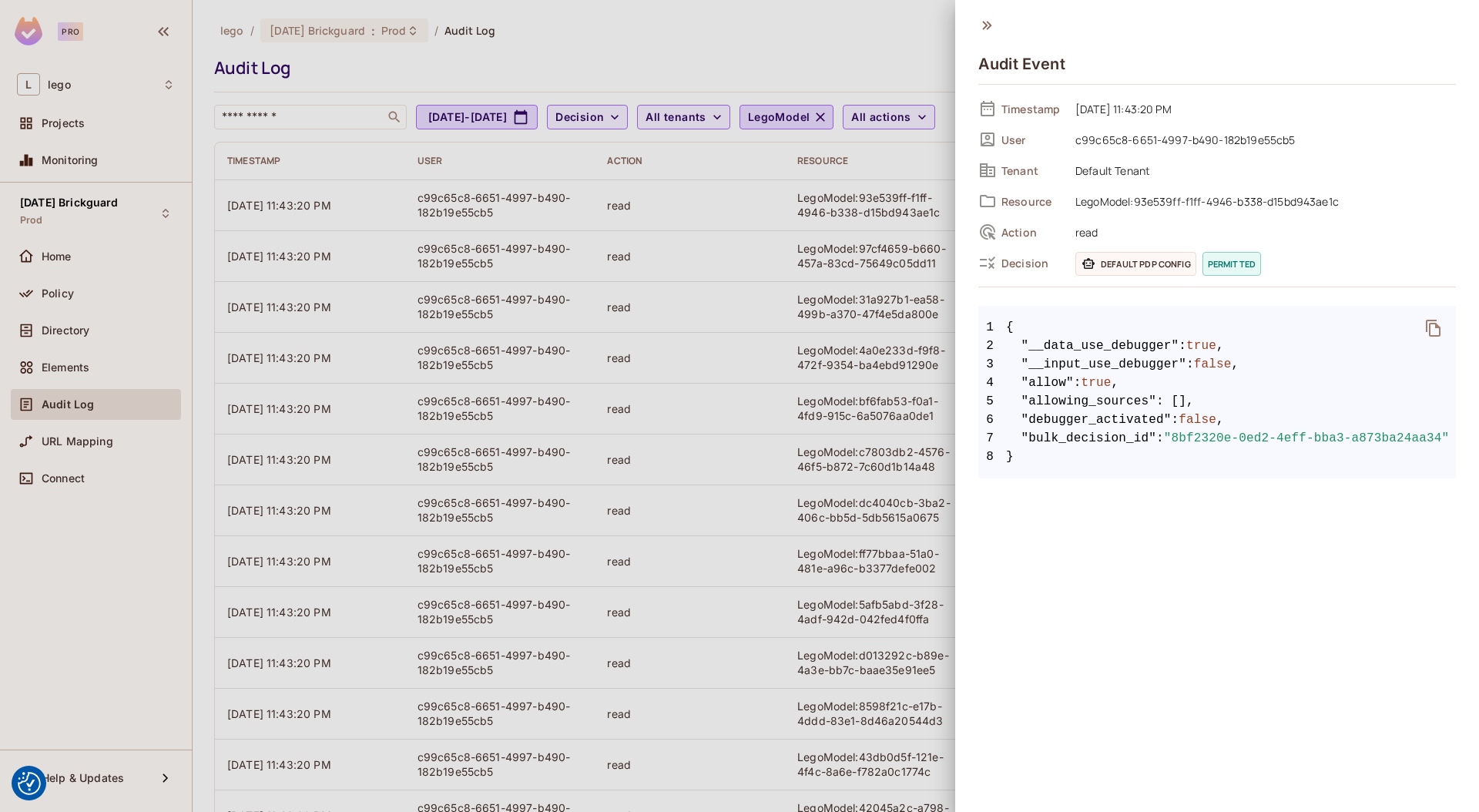
click at [806, 23] on div at bounding box center [740, 406] width 1479 height 812
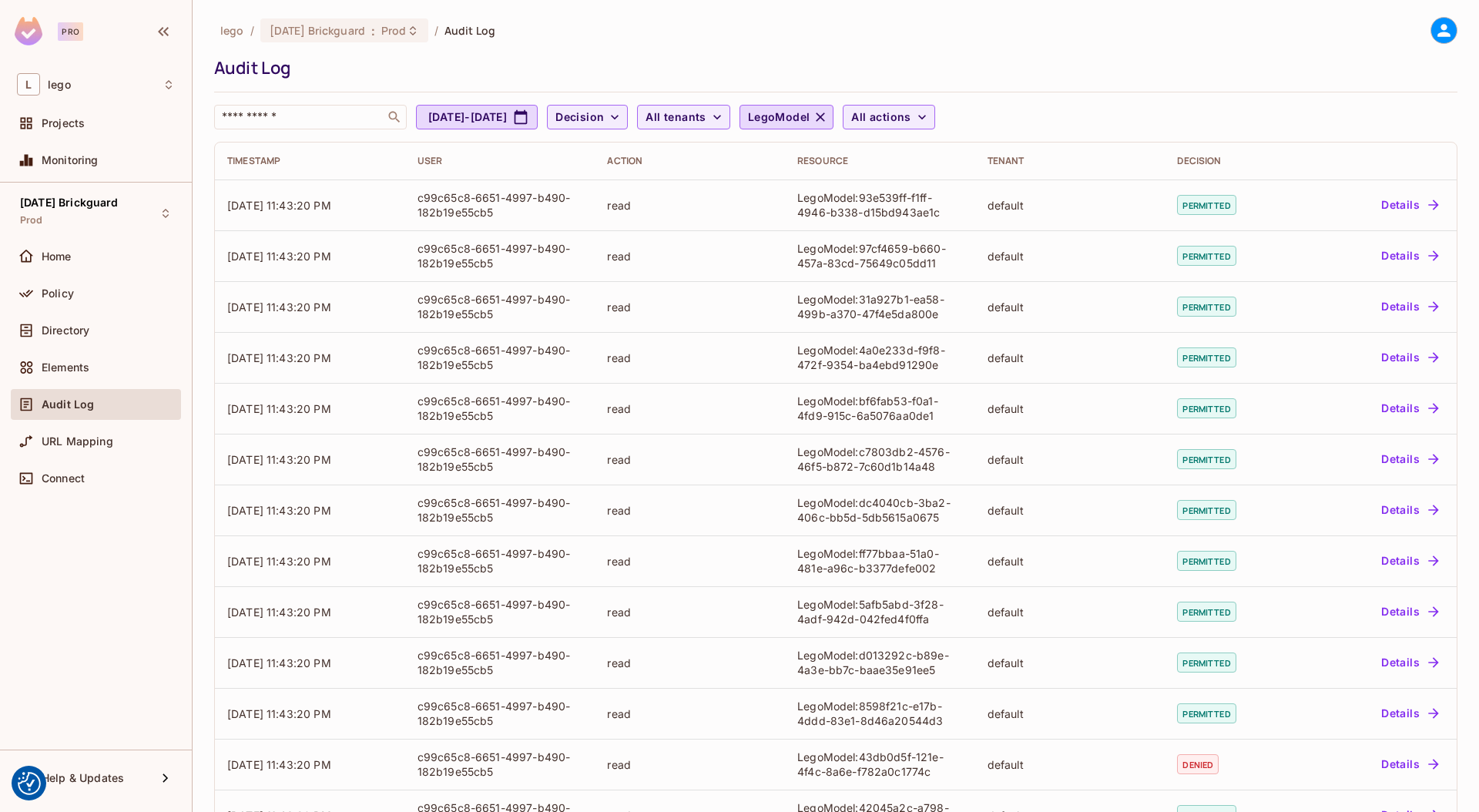
click at [543, 49] on div "lego / 08.01.11 Brickguard : Prod / Audit Log Audit Log ​ Aug 18, 2025 - Sep 18…" at bounding box center [836, 73] width 1243 height 112
click at [1118, 82] on div "lego / 08.01.11 Brickguard : Prod / Audit Log Audit Log ​ Aug 18, 2025 - Sep 18…" at bounding box center [836, 73] width 1243 height 112
click at [537, 44] on div "lego / 08.01.11 Brickguard : Prod / Audit Log Audit Log ​ Aug 18, 2025 - Sep 18…" at bounding box center [836, 73] width 1243 height 112
click at [69, 265] on div "Home" at bounding box center [95, 256] width 158 height 19
